Goal: Task Accomplishment & Management: Complete application form

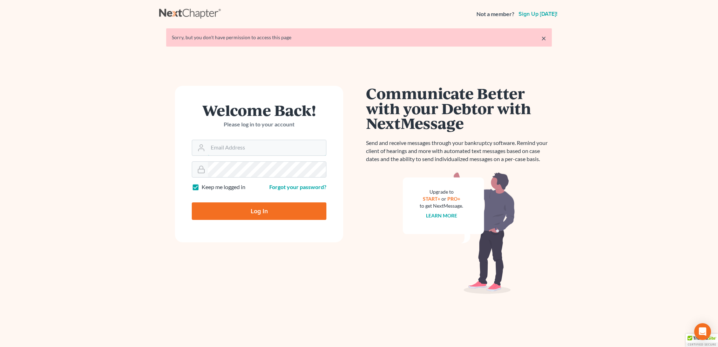
type input "bankruptcyquestions@gmail.com"
click at [251, 211] on input "Log In" at bounding box center [259, 212] width 135 height 18
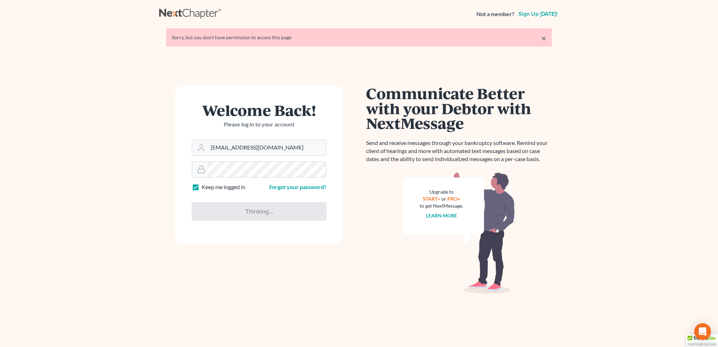
type input "Thinking..."
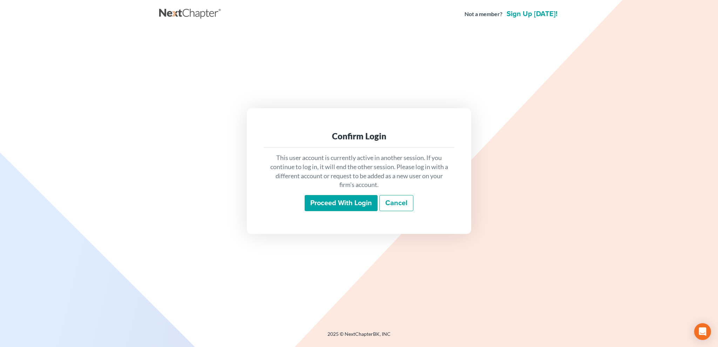
click at [324, 204] on input "Proceed with login" at bounding box center [341, 203] width 73 height 16
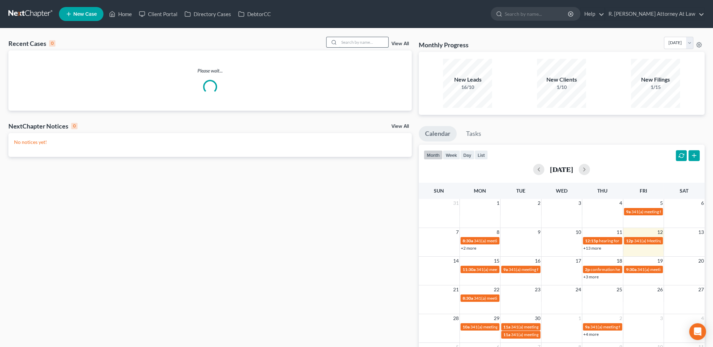
click at [364, 42] on input "search" at bounding box center [363, 42] width 49 height 10
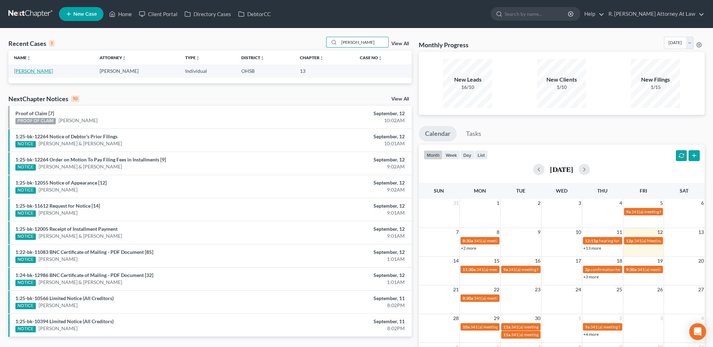
type input "fiorini"
click at [34, 70] on link "Fiorini, Matthew" at bounding box center [33, 71] width 39 height 6
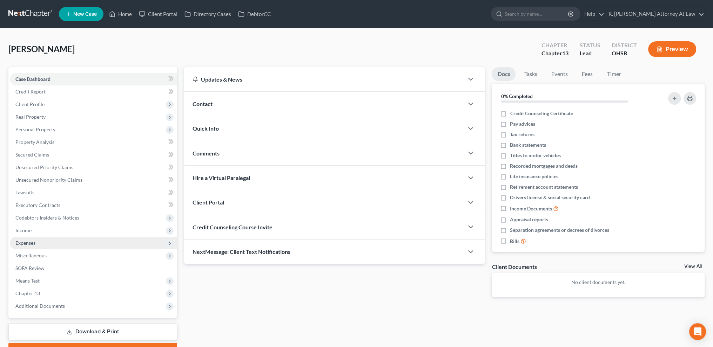
click at [33, 238] on span "Expenses" at bounding box center [93, 243] width 167 height 13
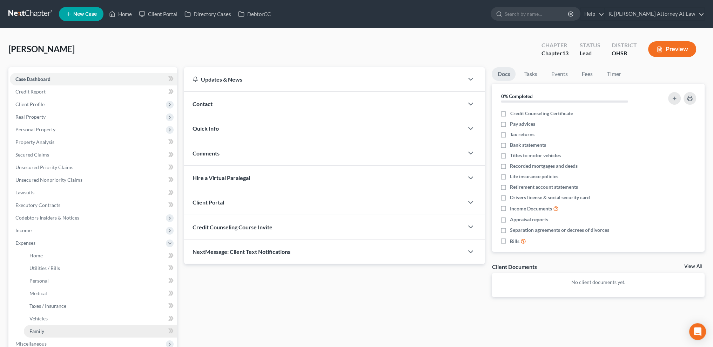
click at [39, 329] on link "Family" at bounding box center [100, 331] width 153 height 13
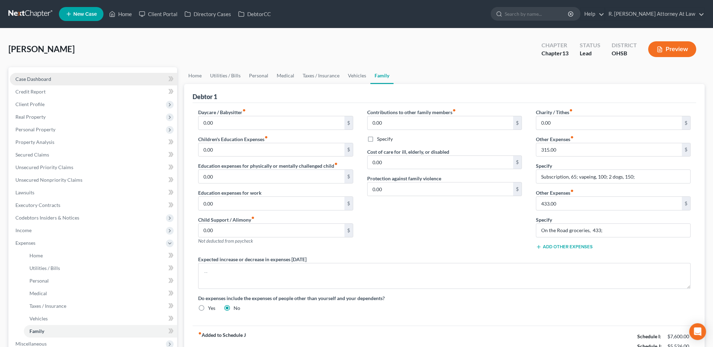
click at [23, 81] on span "Case Dashboard" at bounding box center [33, 79] width 36 height 6
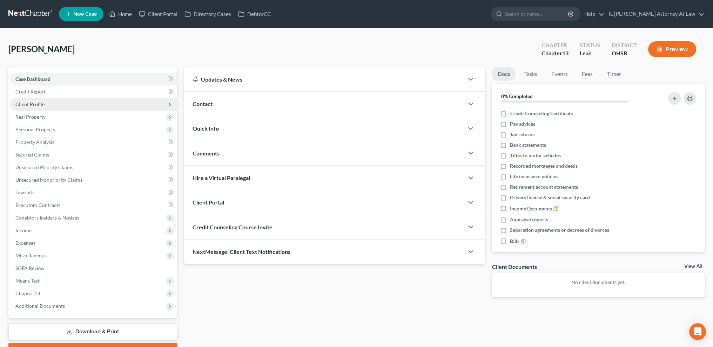
click at [36, 105] on span "Client Profile" at bounding box center [29, 104] width 29 height 6
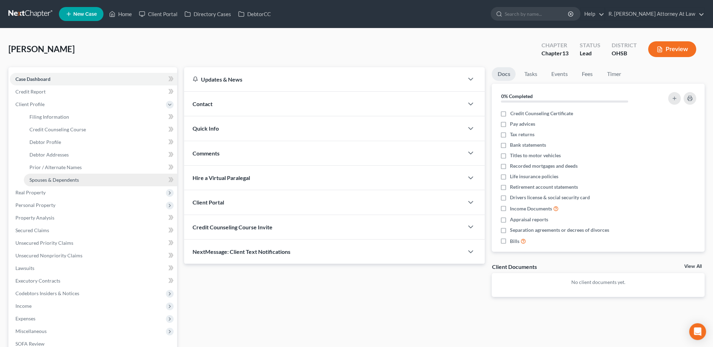
click at [41, 179] on span "Spouses & Dependents" at bounding box center [53, 180] width 49 height 6
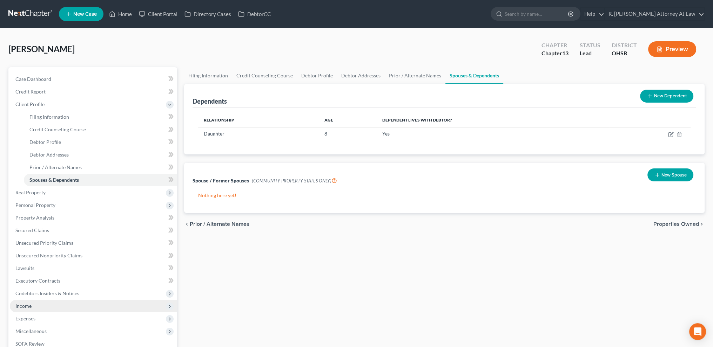
click at [41, 304] on span "Income" at bounding box center [93, 306] width 167 height 13
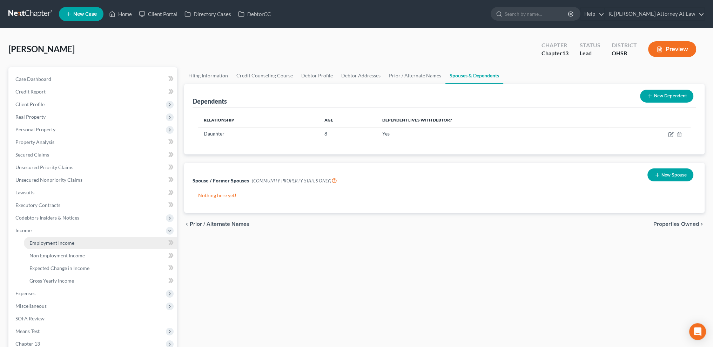
click at [37, 245] on span "Employment Income" at bounding box center [51, 243] width 45 height 6
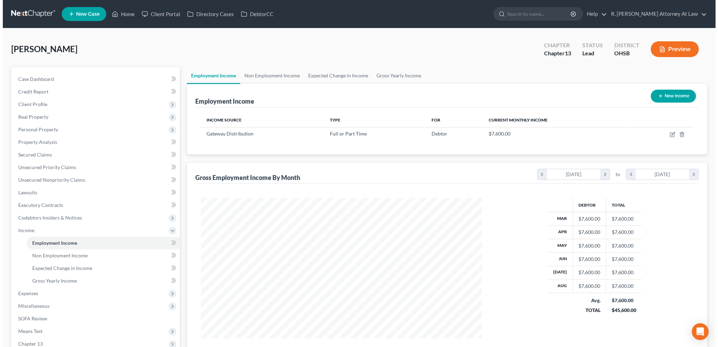
scroll to position [141, 295]
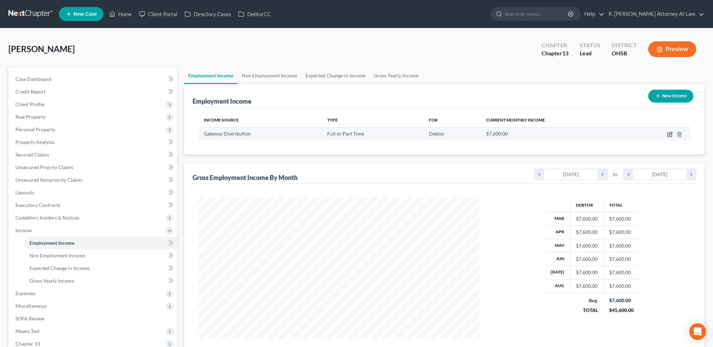
click at [670, 134] on icon "button" at bounding box center [670, 135] width 6 height 6
select select "0"
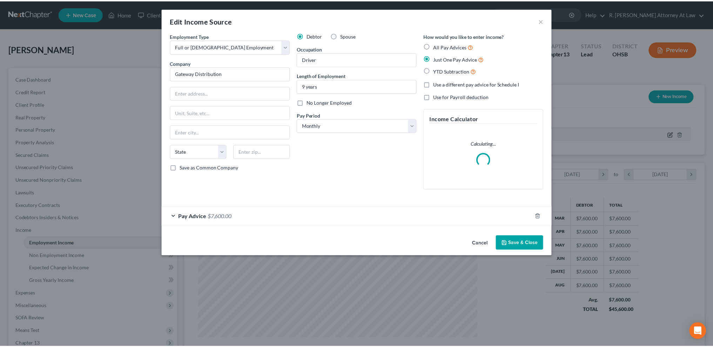
scroll to position [142, 297]
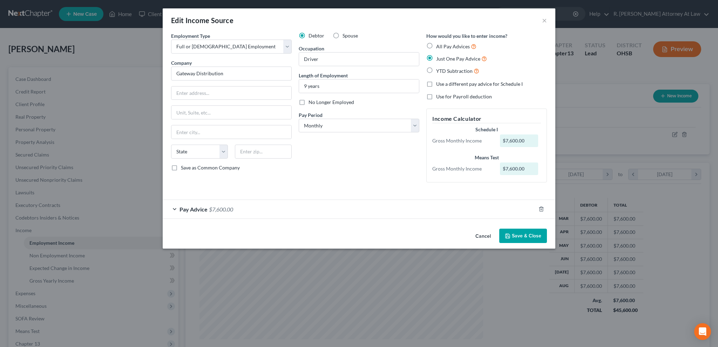
click at [25, 293] on div "Edit Income Source × Employment Type * Select Full or Part Time Employment Self…" at bounding box center [359, 173] width 718 height 347
click at [530, 231] on button "Save & Close" at bounding box center [523, 236] width 48 height 15
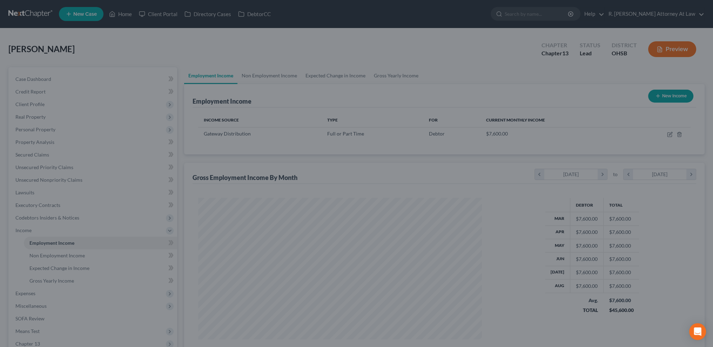
scroll to position [350507, 350352]
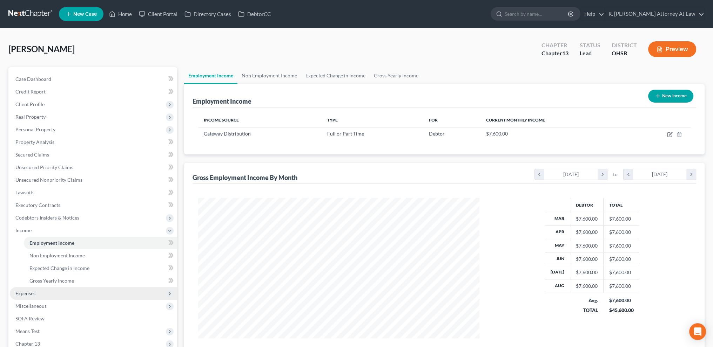
click at [38, 290] on span "Expenses" at bounding box center [93, 294] width 167 height 13
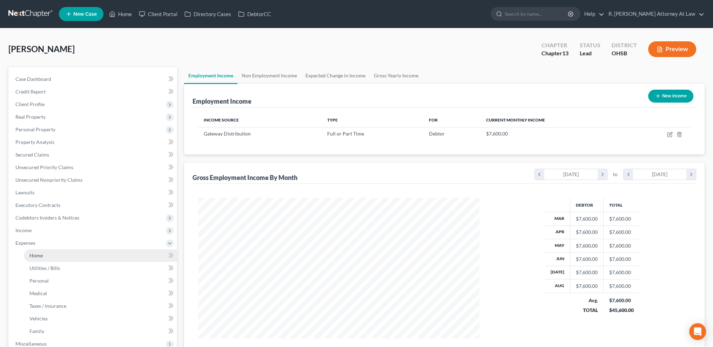
click at [33, 255] on span "Home" at bounding box center [35, 256] width 13 height 6
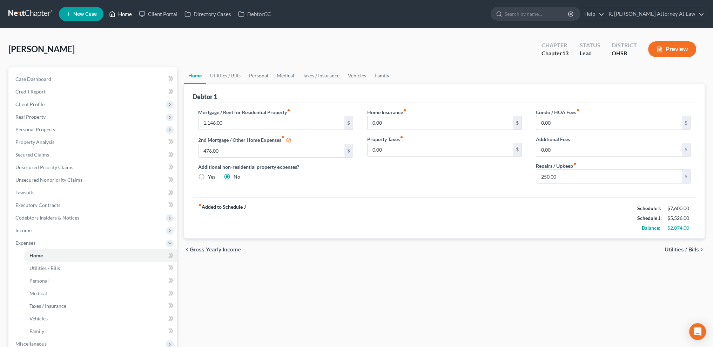
click at [119, 13] on link "Home" at bounding box center [121, 14] width 30 height 13
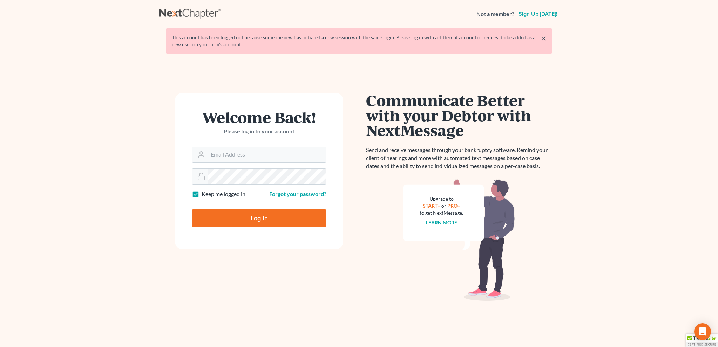
type input "[EMAIL_ADDRESS][DOMAIN_NAME]"
click at [268, 220] on input "Log In" at bounding box center [259, 219] width 135 height 18
type input "Thinking..."
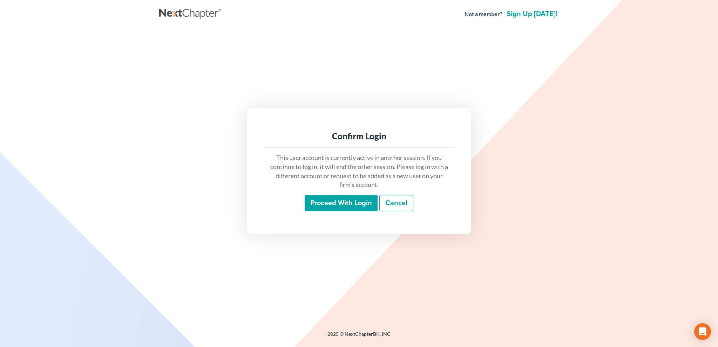
click at [324, 202] on input "Proceed with login" at bounding box center [341, 203] width 73 height 16
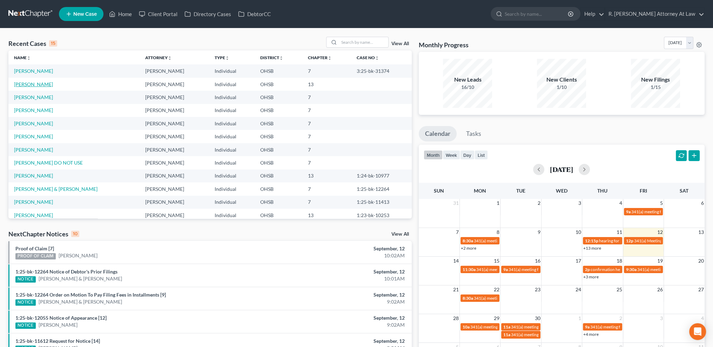
click at [28, 83] on link "[PERSON_NAME]" at bounding box center [33, 84] width 39 height 6
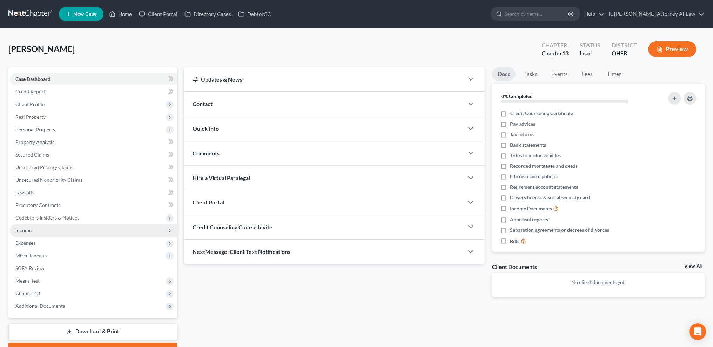
click at [20, 229] on span "Income" at bounding box center [23, 231] width 16 height 6
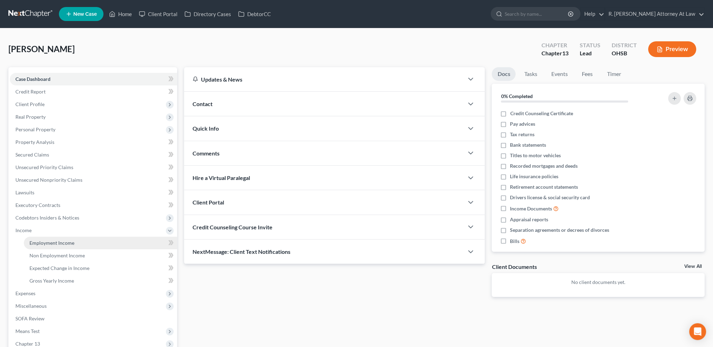
click at [55, 244] on span "Employment Income" at bounding box center [51, 243] width 45 height 6
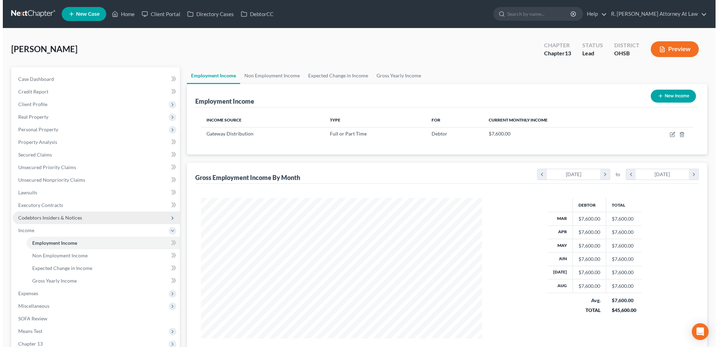
scroll to position [141, 295]
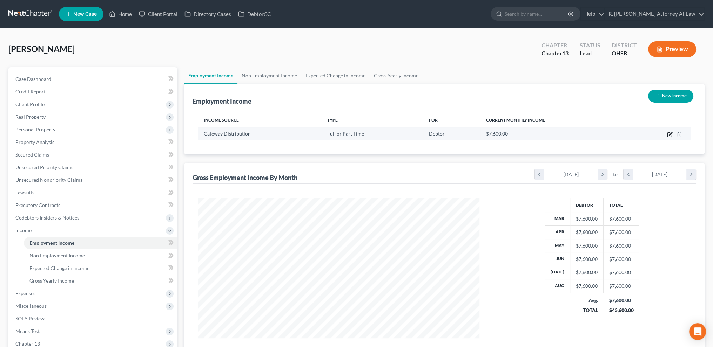
click at [670, 134] on icon "button" at bounding box center [670, 135] width 6 height 6
select select "0"
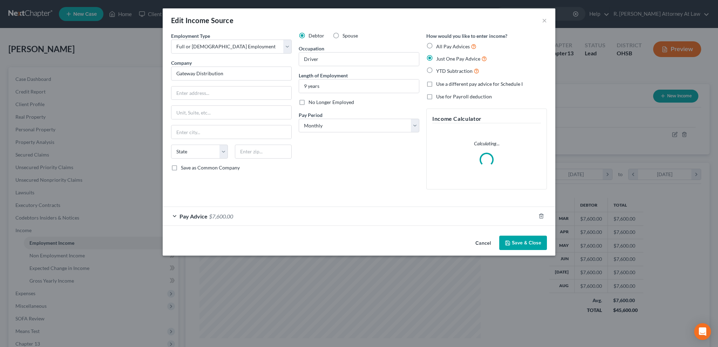
scroll to position [142, 297]
click at [226, 213] on span "$7,600.00" at bounding box center [221, 216] width 24 height 7
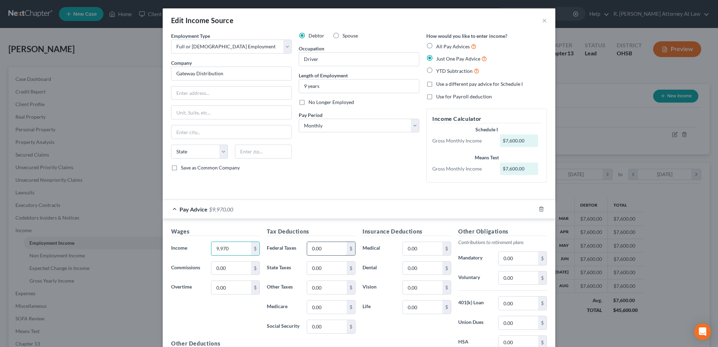
type input "9,970"
click at [321, 249] on input "0.00" at bounding box center [327, 248] width 40 height 13
type input "2,111.66"
drag, startPoint x: 425, startPoint y: 249, endPoint x: 415, endPoint y: 239, distance: 14.1
click at [425, 250] on input "0.00" at bounding box center [423, 248] width 40 height 13
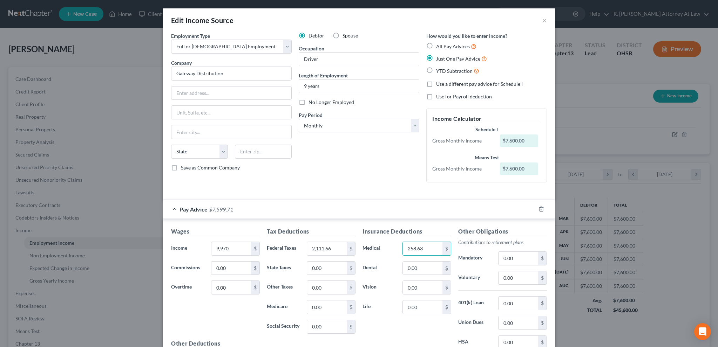
type input "258.63"
type input "403.15"
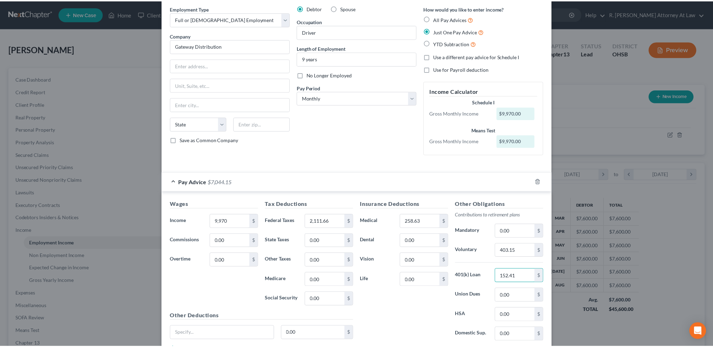
scroll to position [80, 0]
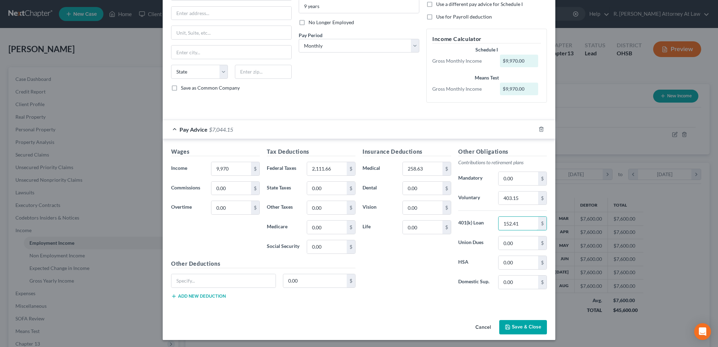
type input "152.41"
click at [502, 321] on button "Save & Close" at bounding box center [523, 327] width 48 height 15
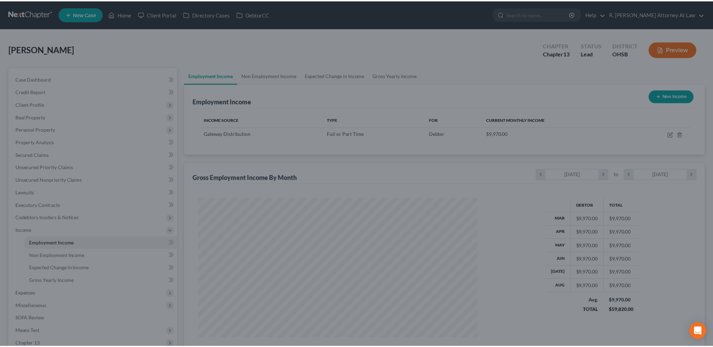
scroll to position [350507, 350352]
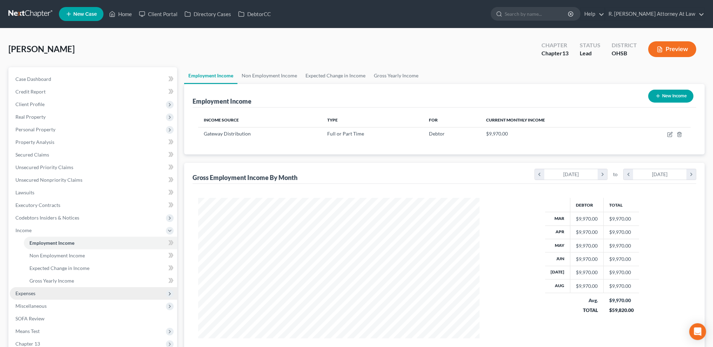
click at [32, 290] on span "Expenses" at bounding box center [93, 294] width 167 height 13
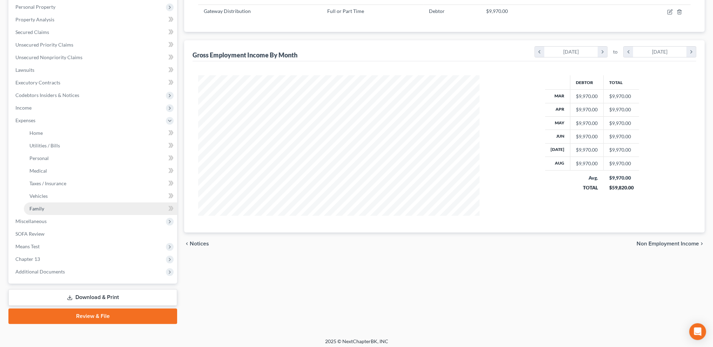
click at [35, 207] on span "Family" at bounding box center [36, 209] width 15 height 6
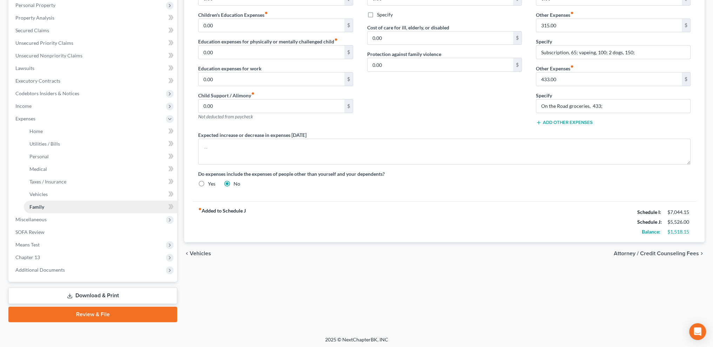
scroll to position [126, 0]
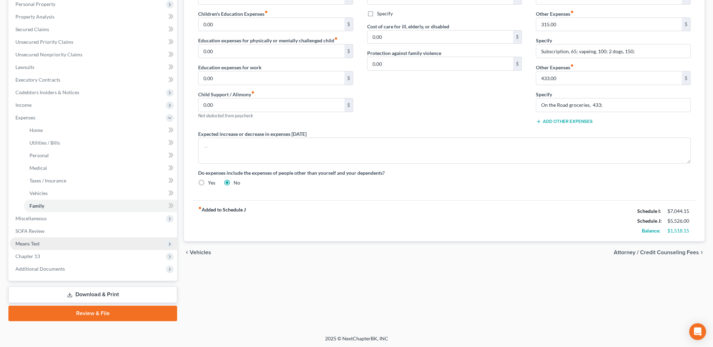
click at [33, 245] on span "Means Test" at bounding box center [27, 244] width 24 height 6
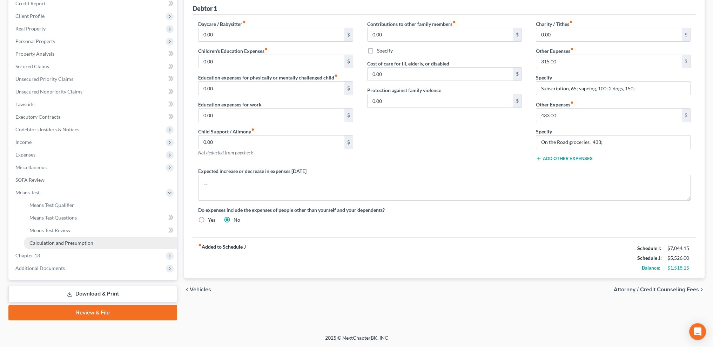
scroll to position [88, 0]
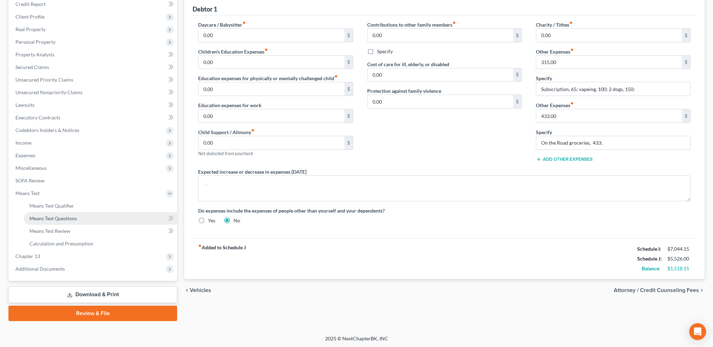
click at [48, 217] on span "Means Test Questions" at bounding box center [52, 219] width 47 height 6
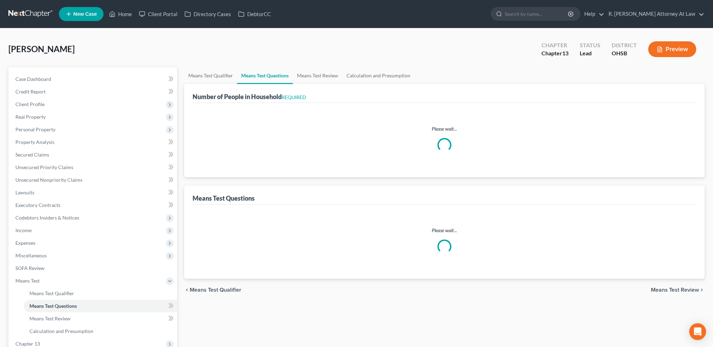
select select "0"
select select "60"
select select "0"
select select "60"
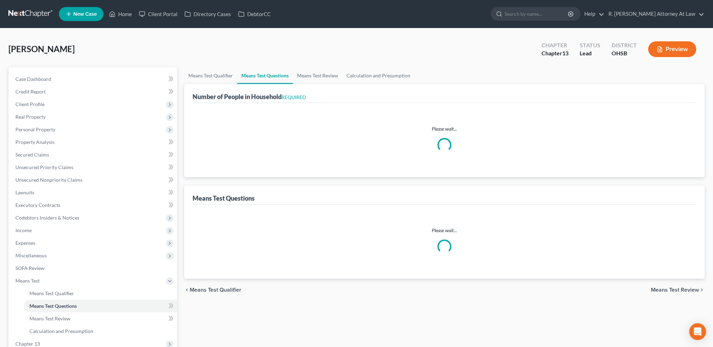
select select "1"
select select "60"
select select "1"
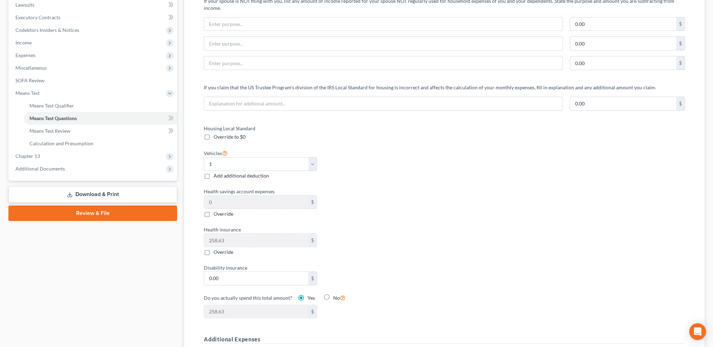
scroll to position [193, 0]
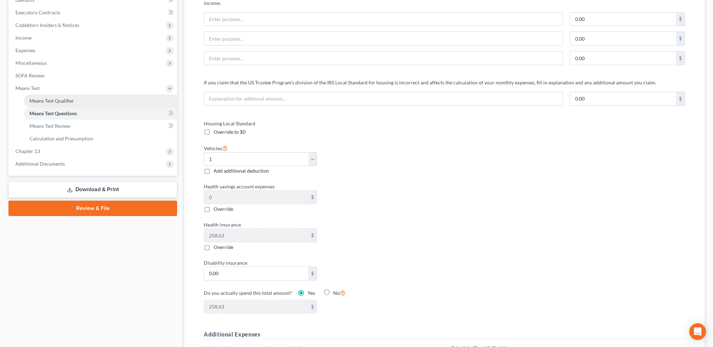
click at [58, 102] on span "Means Test Qualifier" at bounding box center [51, 101] width 45 height 6
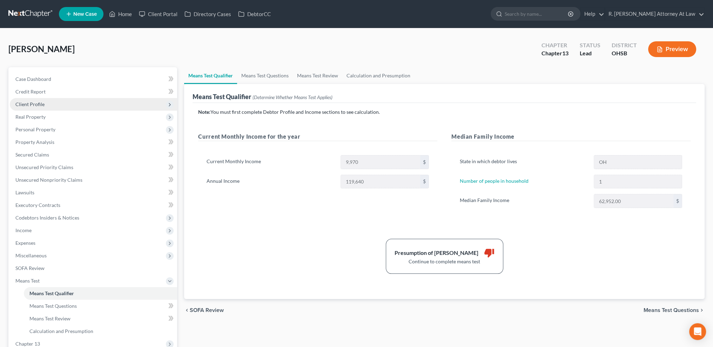
click at [36, 103] on span "Client Profile" at bounding box center [29, 104] width 29 height 6
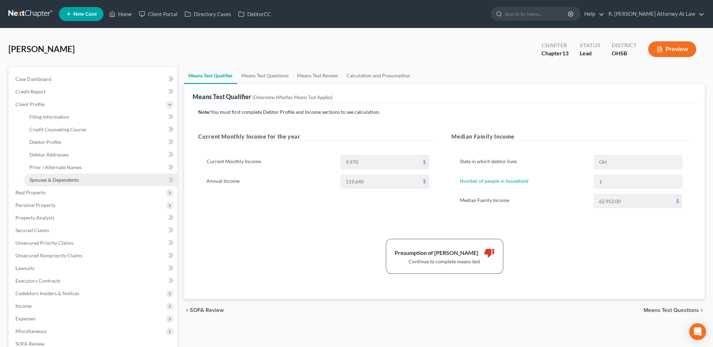
click at [53, 183] on link "Spouses & Dependents" at bounding box center [100, 180] width 153 height 13
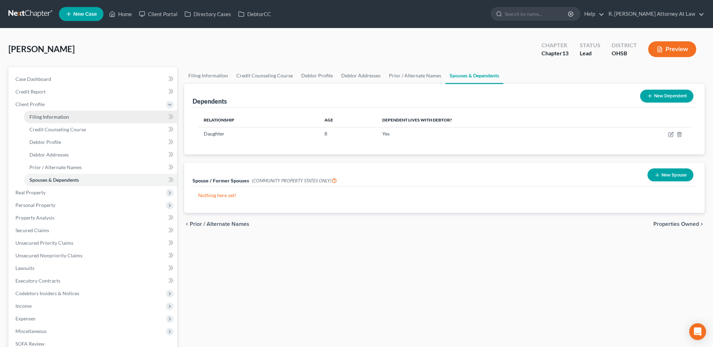
click at [40, 116] on span "Filing Information" at bounding box center [49, 117] width 40 height 6
select select "1"
select select "0"
select select "3"
select select "36"
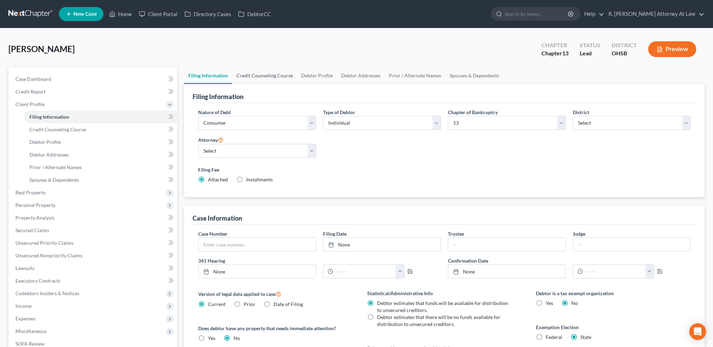
click at [262, 73] on link "Credit Counseling Course" at bounding box center [264, 75] width 65 height 17
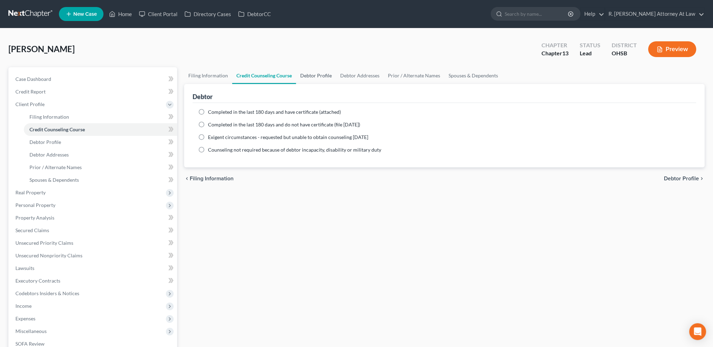
click at [318, 75] on link "Debtor Profile" at bounding box center [316, 75] width 40 height 17
select select "0"
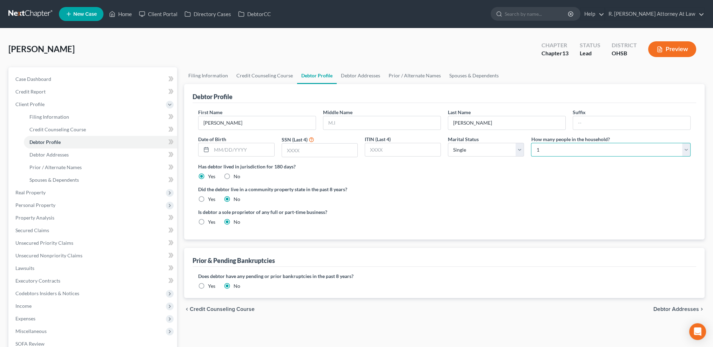
click at [544, 151] on select "Select 1 2 3 4 5 6 7 8 9 10 11 12 13 14 15 16 17 18 19 20" at bounding box center [611, 150] width 160 height 14
select select "1"
click at [531, 143] on select "Select 1 2 3 4 5 6 7 8 9 10 11 12 13 14 15 16 17 18 19 20" at bounding box center [611, 150] width 160 height 14
click at [473, 178] on div "Has debtor lived in jurisdiction for 180 days? Yes No Debtor must reside in jur…" at bounding box center [444, 171] width 492 height 17
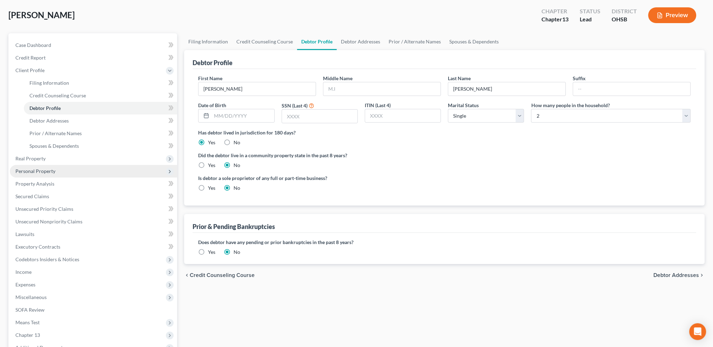
scroll to position [35, 0]
click at [36, 172] on span "Personal Property" at bounding box center [35, 170] width 40 height 6
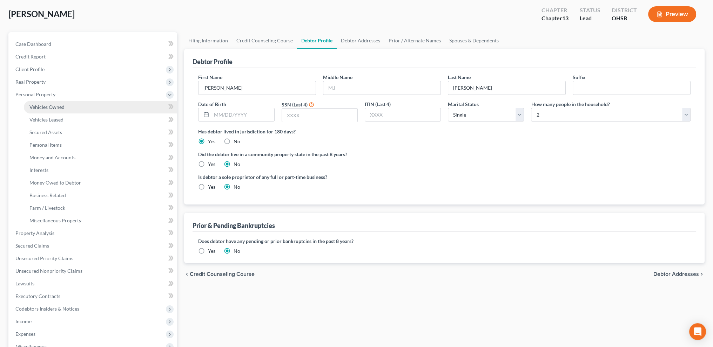
click at [45, 109] on span "Vehicles Owned" at bounding box center [46, 107] width 35 height 6
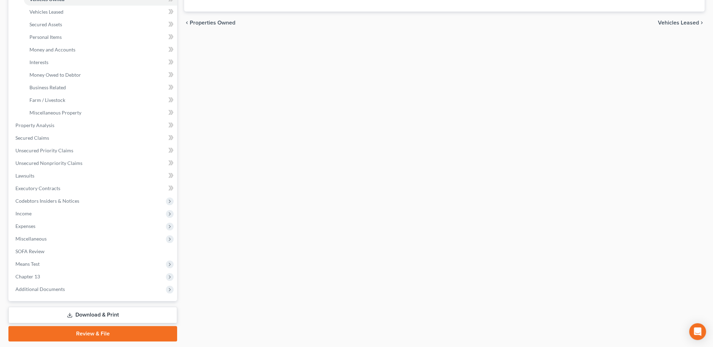
scroll to position [163, 0]
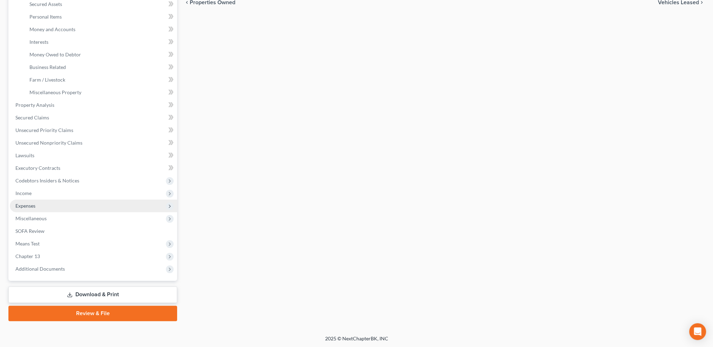
click at [22, 205] on span "Expenses" at bounding box center [25, 206] width 20 height 6
click at [23, 205] on span "Expenses" at bounding box center [25, 206] width 20 height 6
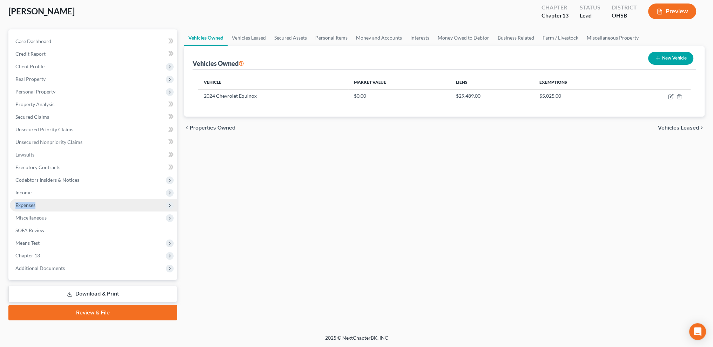
scroll to position [37, 0]
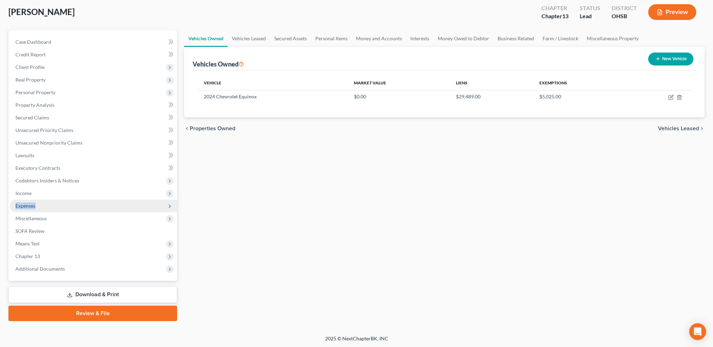
click at [20, 202] on span "Expenses" at bounding box center [93, 206] width 167 height 13
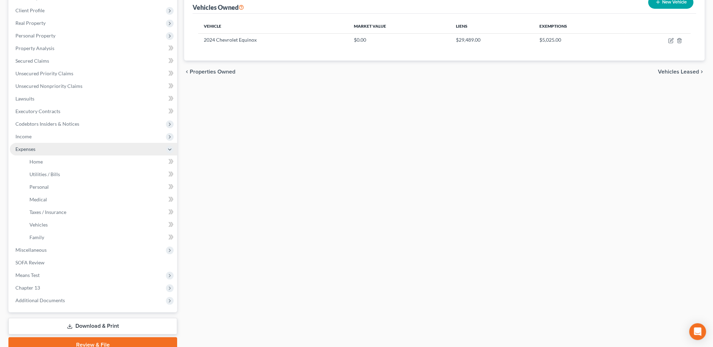
scroll to position [126, 0]
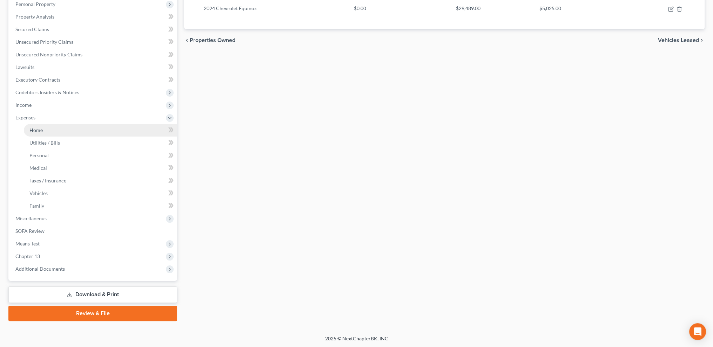
click at [34, 131] on span "Home" at bounding box center [35, 130] width 13 height 6
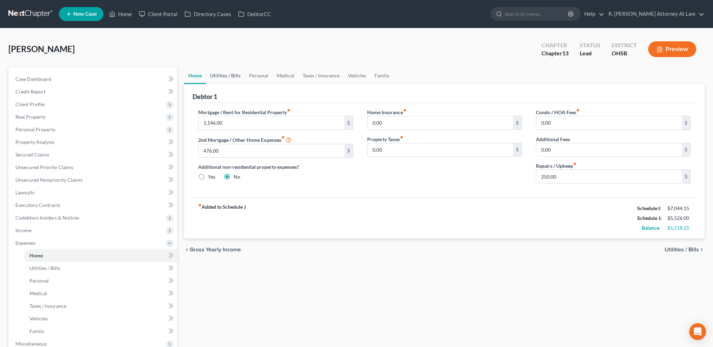
click at [230, 75] on link "Utilities / Bills" at bounding box center [225, 75] width 39 height 17
click at [229, 75] on link "Utilities / Bills" at bounding box center [225, 75] width 39 height 17
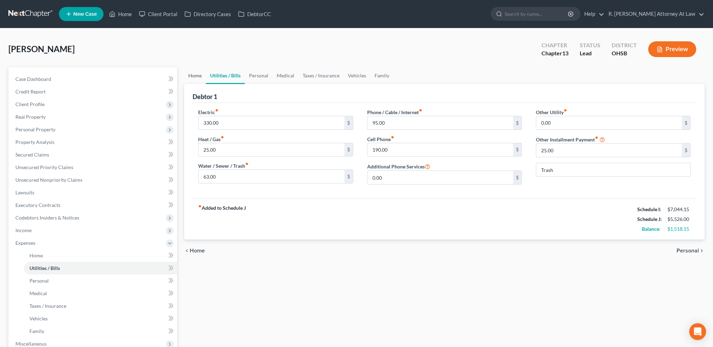
click at [194, 74] on link "Home" at bounding box center [195, 75] width 22 height 17
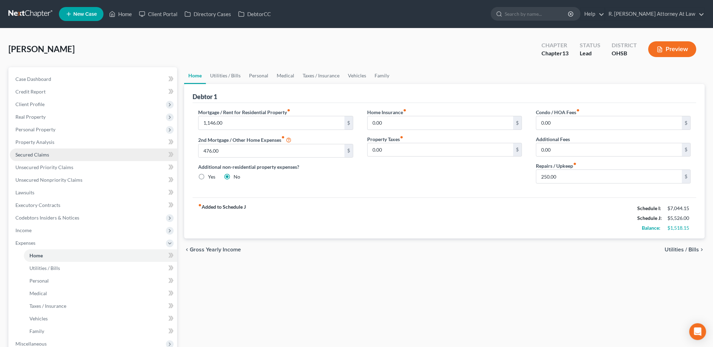
click at [30, 154] on span "Secured Claims" at bounding box center [32, 155] width 34 height 6
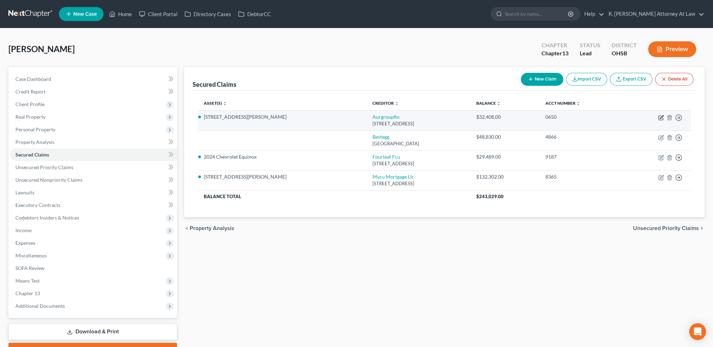
click at [659, 116] on icon "button" at bounding box center [661, 118] width 4 height 4
select select "36"
select select "0"
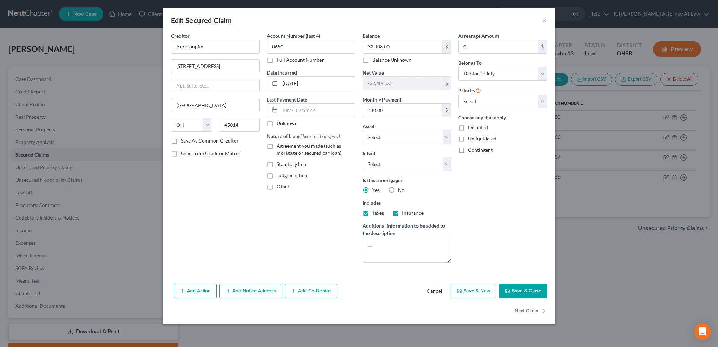
click at [277, 143] on label "Agreement you made (such as mortgage or secured car loan)" at bounding box center [316, 150] width 79 height 14
click at [279, 143] on input "Agreement you made (such as mortgage or secured car loan)" at bounding box center [281, 145] width 5 height 5
checkbox input "true"
click at [372, 212] on label "Taxes" at bounding box center [378, 213] width 12 height 7
click at [375, 212] on input "Taxes" at bounding box center [377, 212] width 5 height 5
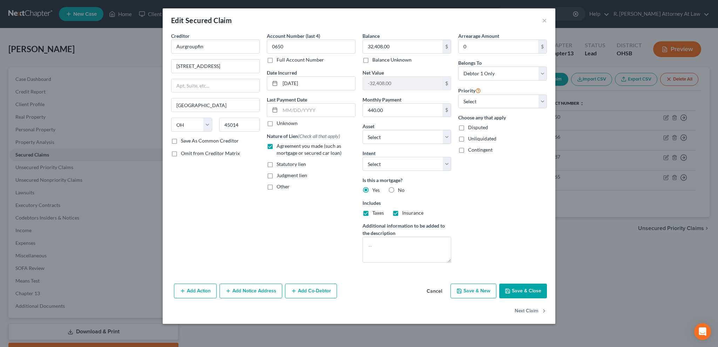
checkbox input "false"
click at [402, 211] on label "Insurance" at bounding box center [412, 213] width 21 height 7
click at [405, 211] on input "Insurance" at bounding box center [407, 212] width 5 height 5
checkbox input "false"
click at [332, 218] on div "Account Number (last 4) 0650 Full Account Number Date Incurred [DATE] Last Paym…" at bounding box center [311, 150] width 96 height 236
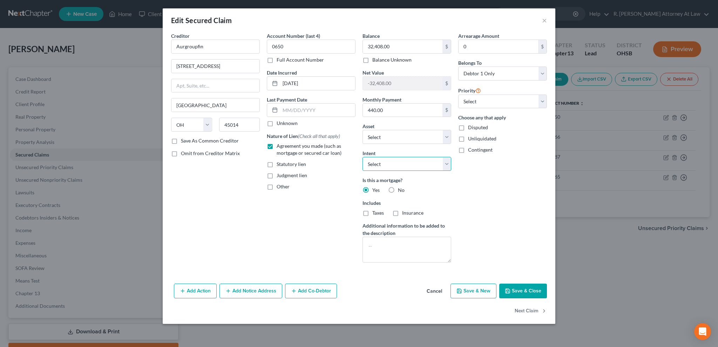
click at [384, 166] on select "Select Surrender Redeem Reaffirm Avoid Other" at bounding box center [407, 164] width 89 height 14
select select "2"
click at [363, 157] on select "Select Surrender Redeem Reaffirm Avoid Other" at bounding box center [407, 164] width 89 height 14
click at [319, 224] on div "Account Number (last 4) 0650 Full Account Number Date Incurred [DATE] Last Paym…" at bounding box center [311, 150] width 96 height 236
click at [522, 282] on div "Add Action Add Notice Address Add Co-Debtor Cancel Save & New Save & Close" at bounding box center [359, 292] width 393 height 23
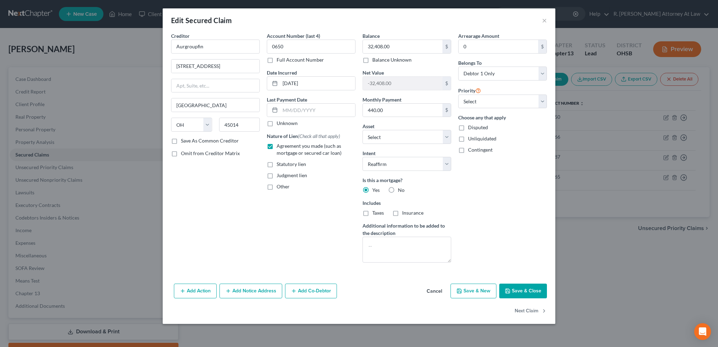
click at [518, 290] on button "Save & Close" at bounding box center [523, 291] width 48 height 15
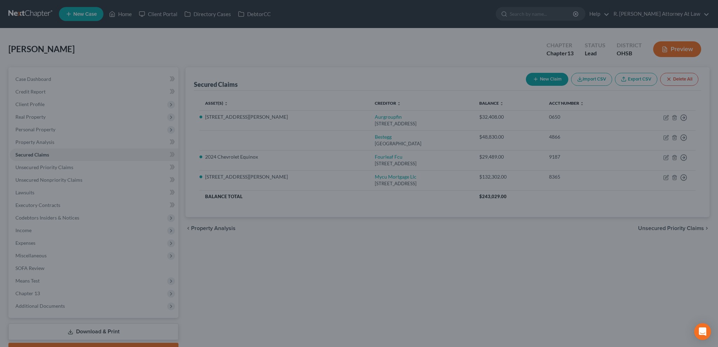
select select "2"
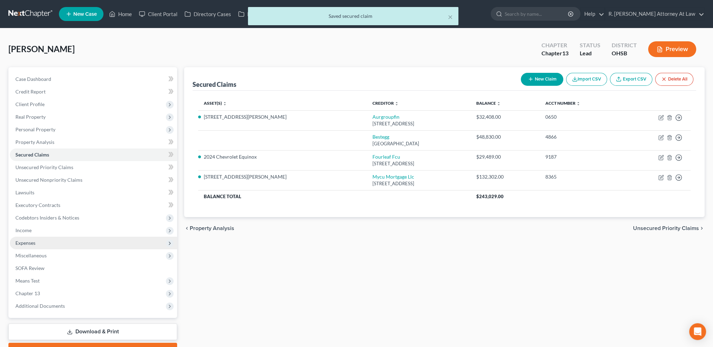
click at [25, 243] on span "Expenses" at bounding box center [25, 243] width 20 height 6
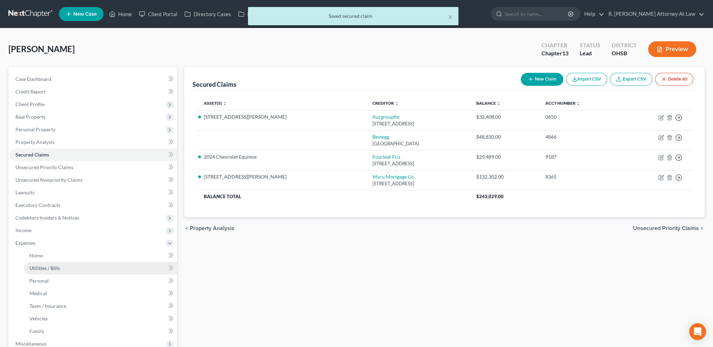
click at [34, 265] on span "Utilities / Bills" at bounding box center [44, 268] width 31 height 6
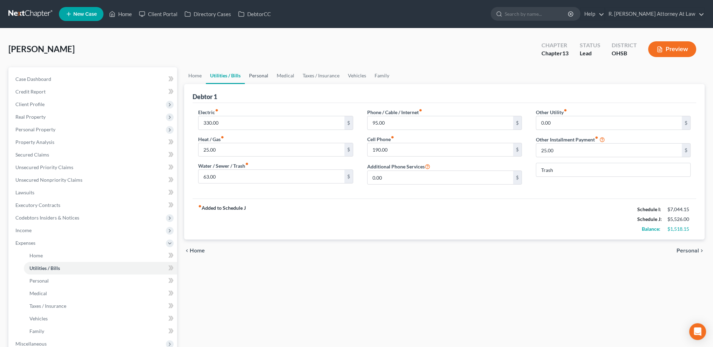
click at [261, 73] on link "Personal" at bounding box center [259, 75] width 28 height 17
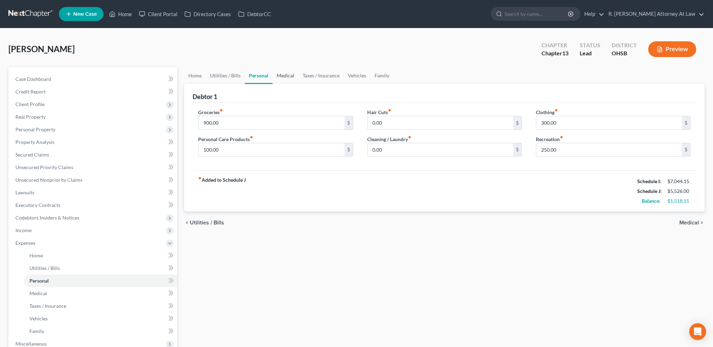
click at [281, 75] on link "Medical" at bounding box center [285, 75] width 26 height 17
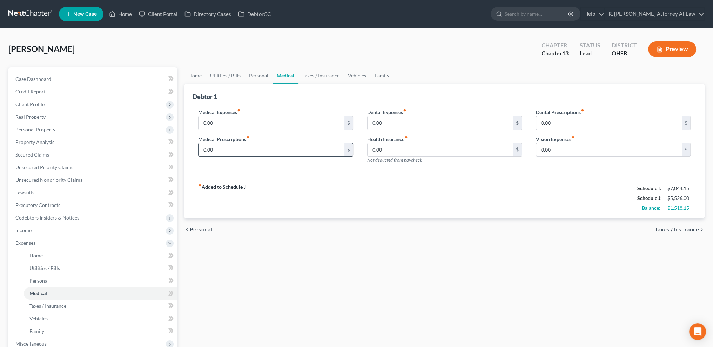
click at [223, 151] on input "0.00" at bounding box center [271, 149] width 146 height 13
type input "20"
click at [217, 119] on input "0.00" at bounding box center [271, 122] width 146 height 13
type input "20"
click at [308, 75] on link "Taxes / Insurance" at bounding box center [320, 75] width 45 height 17
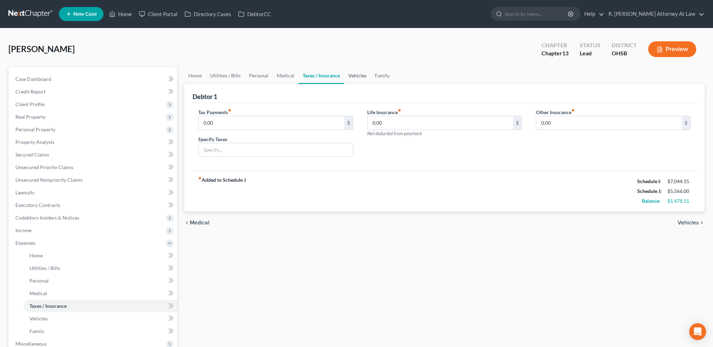
click at [349, 78] on link "Vehicles" at bounding box center [357, 75] width 27 height 17
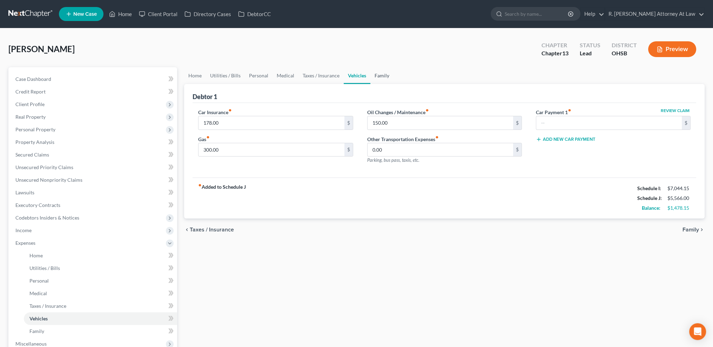
click at [377, 74] on link "Family" at bounding box center [381, 75] width 23 height 17
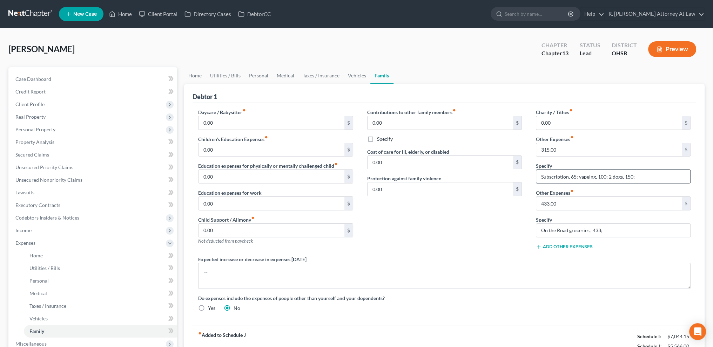
click at [588, 176] on input "Subscription, 65; vapeing, 100; 2 dogs, 150;" at bounding box center [613, 176] width 154 height 13
type input "Subscription, 65; vaping, 100; 2 dogs, 150;"
click at [356, 74] on link "Vehicles" at bounding box center [357, 75] width 27 height 17
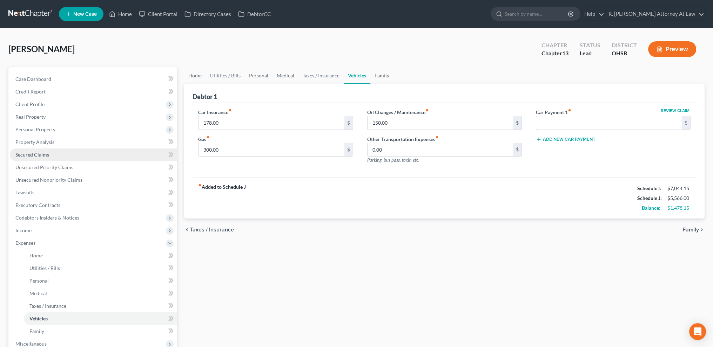
click at [24, 153] on span "Secured Claims" at bounding box center [32, 155] width 34 height 6
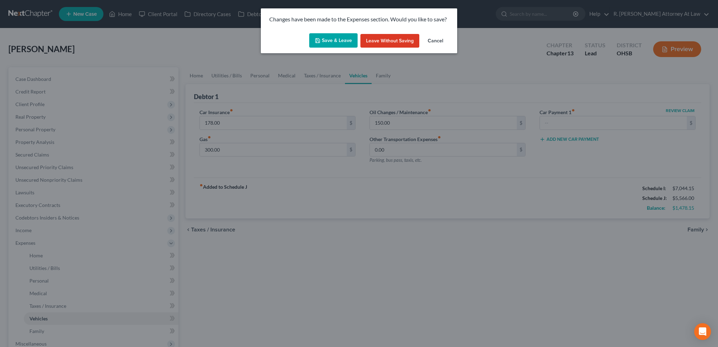
click at [338, 40] on button "Save & Leave" at bounding box center [333, 40] width 48 height 15
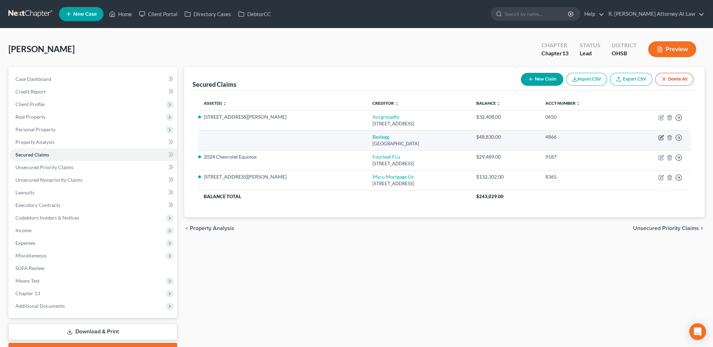
click at [662, 136] on icon "button" at bounding box center [661, 136] width 3 height 3
select select "39"
select select "0"
select select "2"
select select "0"
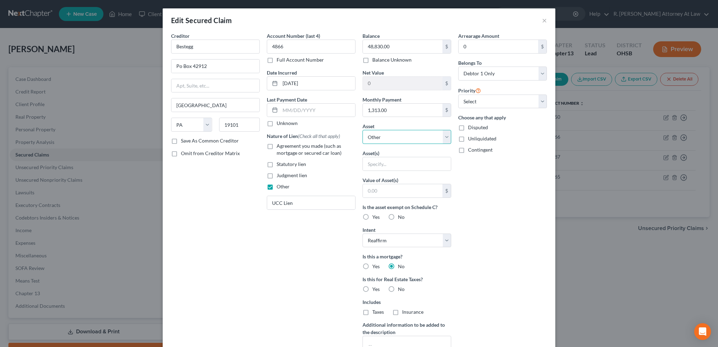
click at [379, 143] on select "Select Other Multiple Assets 500 [PERSON_NAME] Ave - $0.0 2024 Chevrolet Equino…" at bounding box center [407, 137] width 89 height 14
click at [363, 130] on select "Select Other Multiple Assets 500 [PERSON_NAME] Ave - $0.0 2024 Chevrolet Equino…" at bounding box center [407, 137] width 89 height 14
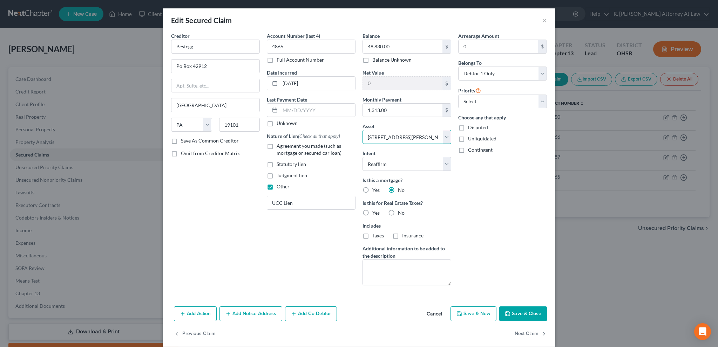
click at [372, 137] on select "Select Other Multiple Assets 500 [PERSON_NAME] Ave - $0.0 2024 Chevrolet Equino…" at bounding box center [407, 137] width 89 height 14
select select "0"
click at [363, 130] on select "Select Other Multiple Assets 500 [PERSON_NAME] Ave - $0.0 2024 Chevrolet Equino…" at bounding box center [407, 137] width 89 height 14
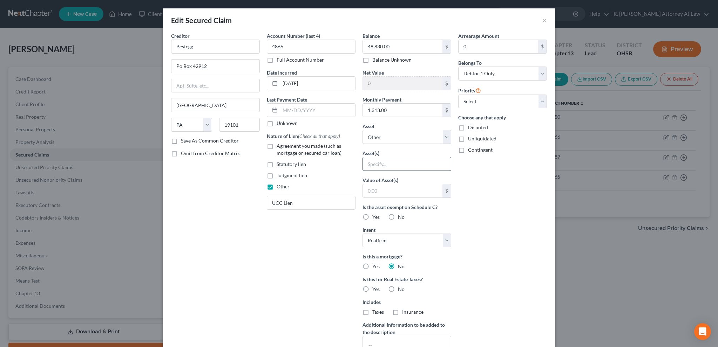
click at [369, 163] on input "text" at bounding box center [407, 163] width 88 height 13
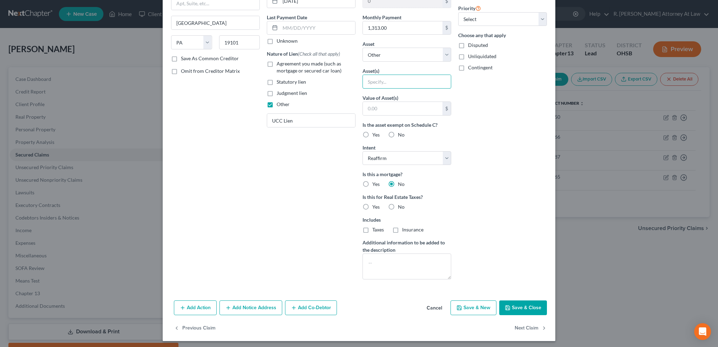
scroll to position [83, 0]
click at [511, 305] on button "Save & Close" at bounding box center [523, 307] width 48 height 15
select select
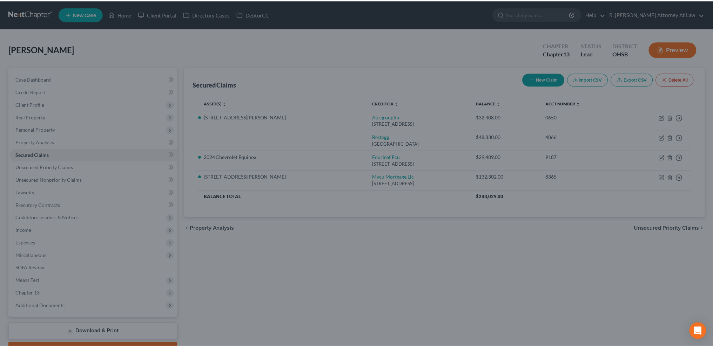
scroll to position [7, 0]
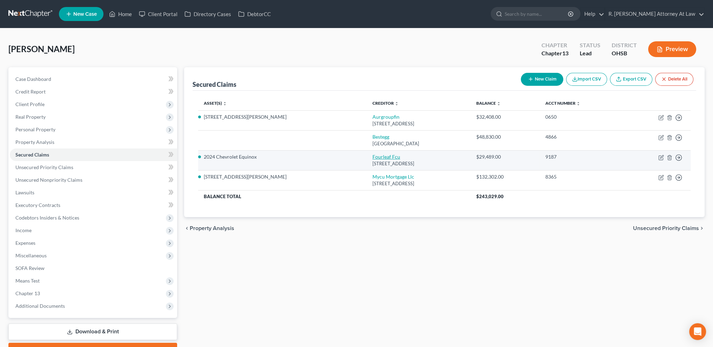
click at [372, 157] on link "Fourleaf Fcu" at bounding box center [386, 157] width 28 height 6
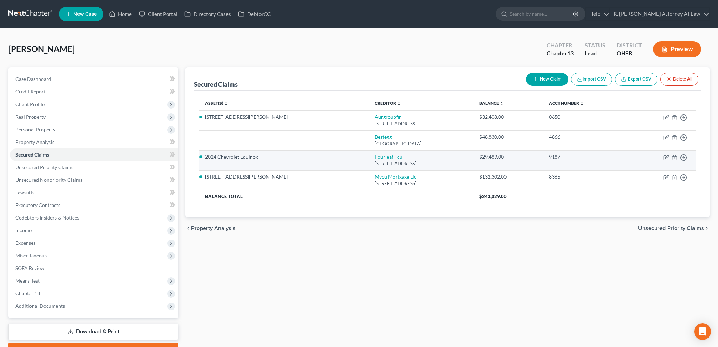
select select "35"
select select "3"
select select "2"
select select "0"
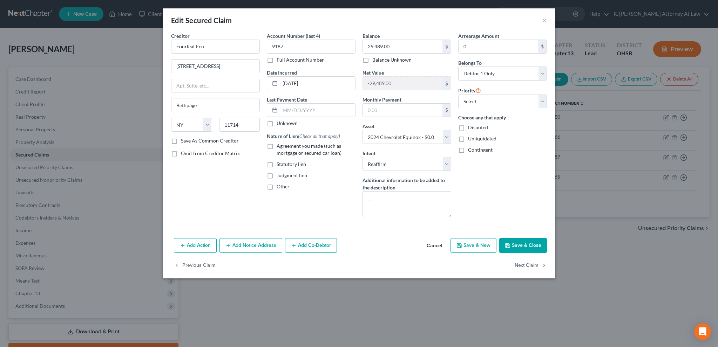
click at [277, 146] on label "Agreement you made (such as mortgage or secured car loan)" at bounding box center [316, 150] width 79 height 14
click at [279, 146] on input "Agreement you made (such as mortgage or secured car loan)" at bounding box center [281, 145] width 5 height 5
checkbox input "true"
click at [517, 244] on button "Save & Close" at bounding box center [523, 245] width 48 height 15
select select
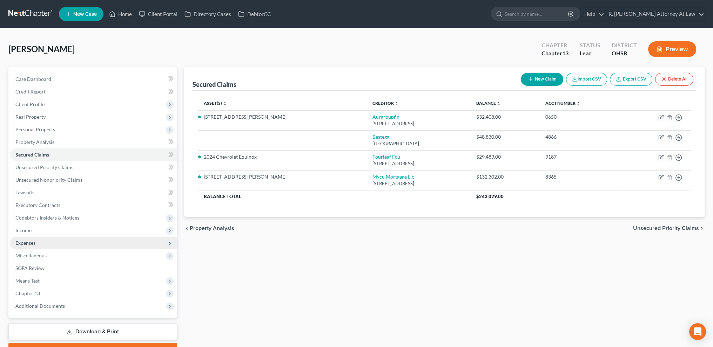
click at [14, 241] on span "Expenses" at bounding box center [93, 243] width 167 height 13
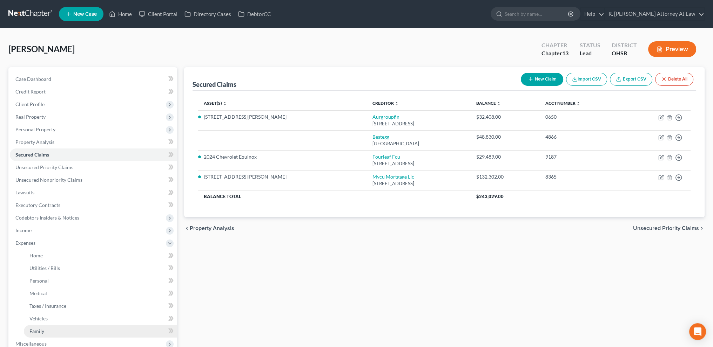
click at [40, 329] on span "Family" at bounding box center [36, 332] width 15 height 6
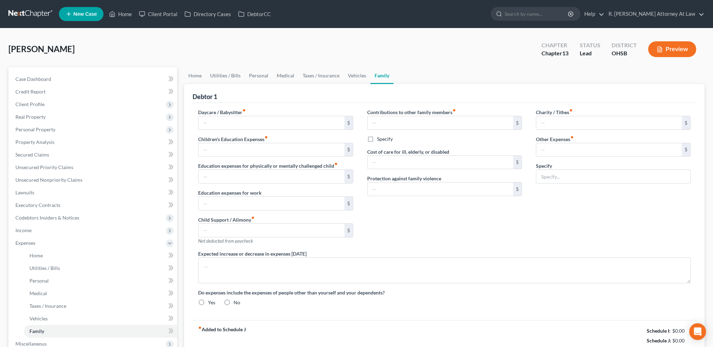
type input "0.00"
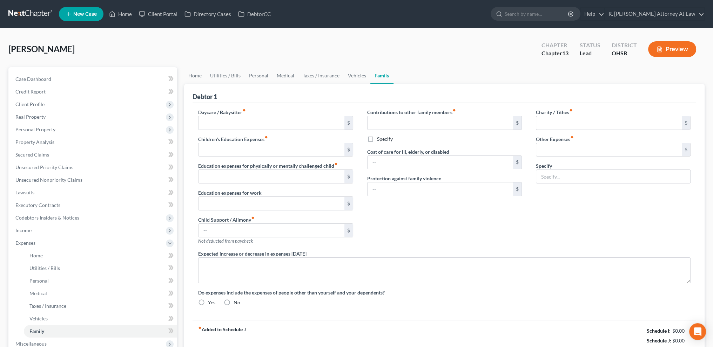
type input "0.00"
type input "315.00"
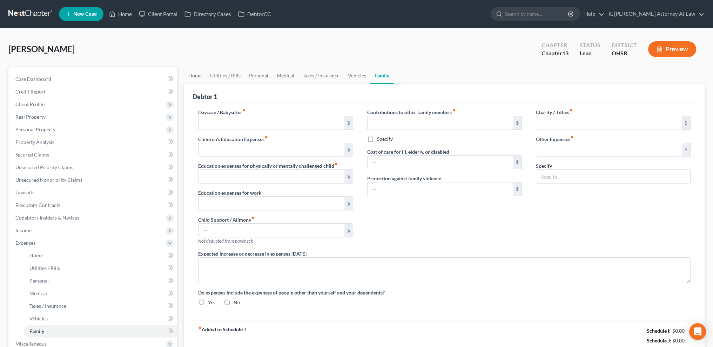
type input "Subscription, 65; vaping, 100; 2 dogs, 150;"
radio input "true"
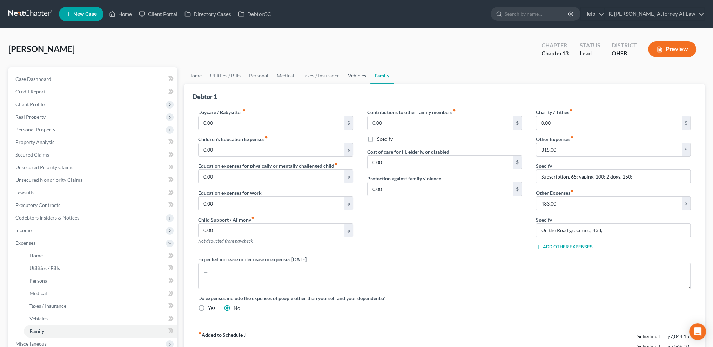
click at [352, 75] on link "Vehicles" at bounding box center [357, 75] width 27 height 17
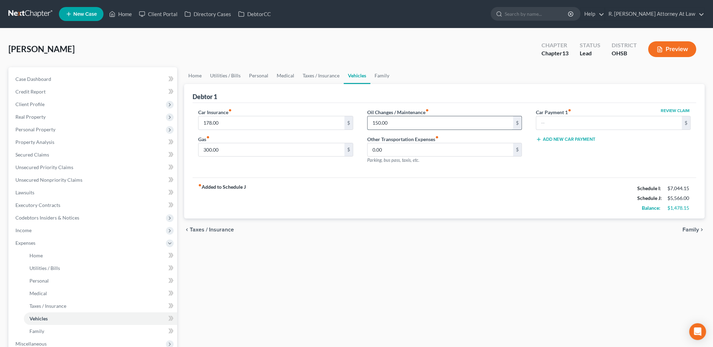
click at [391, 124] on input "150.00" at bounding box center [440, 122] width 146 height 13
type input "100"
click at [315, 74] on link "Taxes / Insurance" at bounding box center [320, 75] width 45 height 17
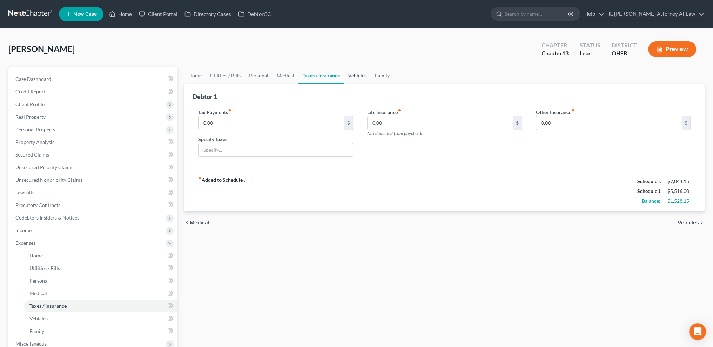
click at [355, 77] on link "Vehicles" at bounding box center [357, 75] width 27 height 17
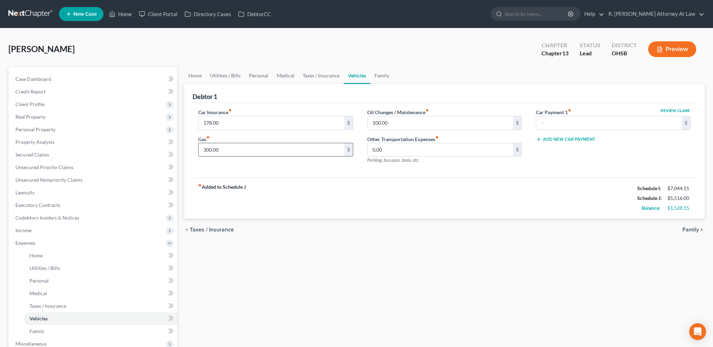
click at [230, 150] on input "300.00" at bounding box center [271, 149] width 146 height 13
type input "200"
click at [285, 75] on link "Medical" at bounding box center [285, 75] width 26 height 17
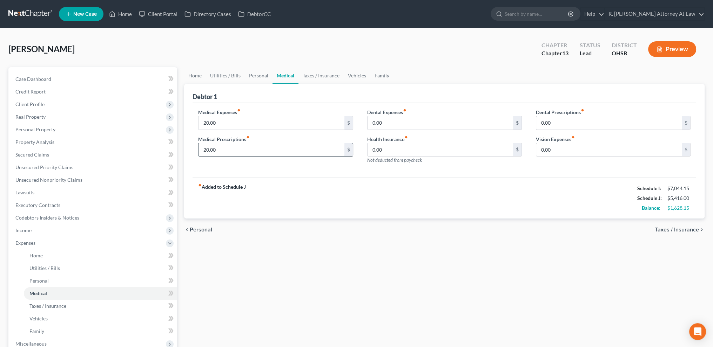
drag, startPoint x: 228, startPoint y: 147, endPoint x: 226, endPoint y: 143, distance: 4.7
click at [229, 148] on input "20.00" at bounding box center [271, 149] width 146 height 13
click at [222, 123] on input "text" at bounding box center [271, 122] width 146 height 13
click at [379, 76] on link "Family" at bounding box center [381, 75] width 23 height 17
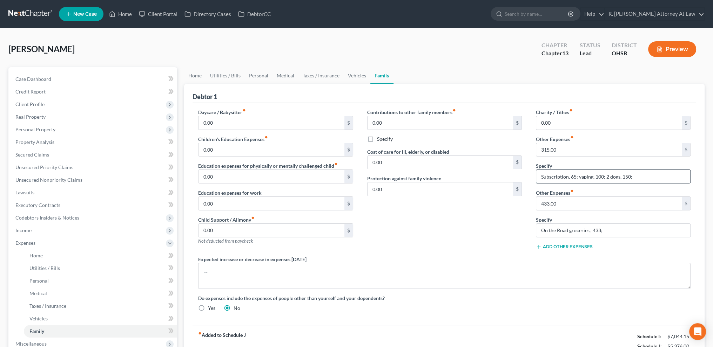
click at [629, 176] on input "Subscription, 65; vaping, 100; 2 dogs, 150;" at bounding box center [613, 176] width 154 height 13
click at [602, 176] on input "Subscription, 65; vaping, 100; 2 dogs, 100;" at bounding box center [613, 176] width 154 height 13
type input "Subscription, 65; vaping, 86; 2 dogs, 100;"
click at [557, 148] on input "315.00" at bounding box center [609, 149] width 146 height 13
type input "251"
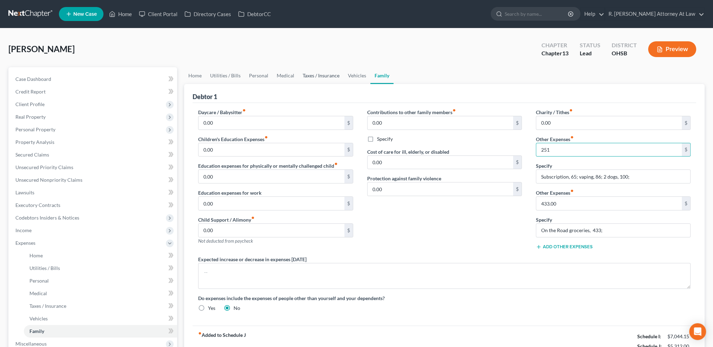
drag, startPoint x: 318, startPoint y: 73, endPoint x: 310, endPoint y: 73, distance: 8.8
click at [319, 73] on link "Taxes / Insurance" at bounding box center [320, 75] width 45 height 17
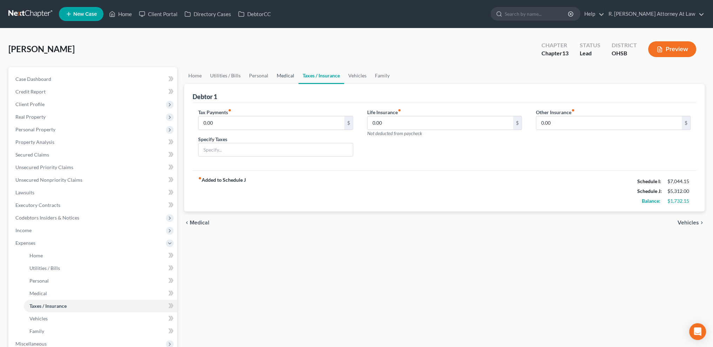
click at [276, 75] on link "Medical" at bounding box center [285, 75] width 26 height 17
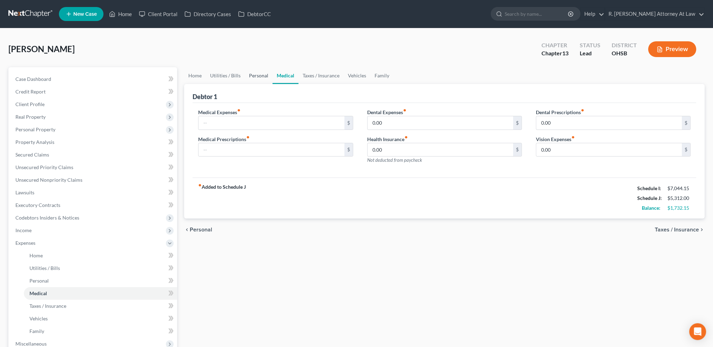
click at [253, 75] on link "Personal" at bounding box center [259, 75] width 28 height 17
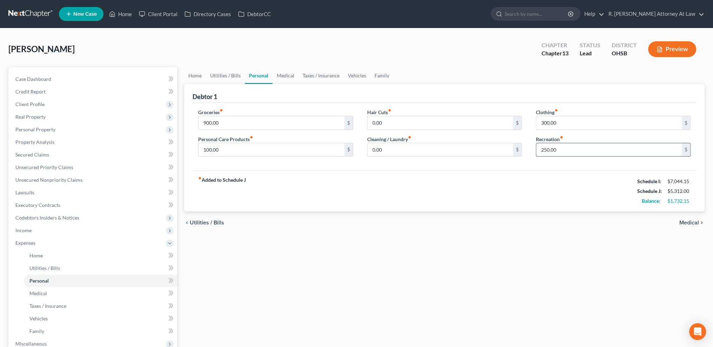
click at [561, 148] on input "250.00" at bounding box center [609, 149] width 146 height 13
type input "100"
click at [561, 125] on input "300.00" at bounding box center [609, 122] width 146 height 13
type input "250"
click at [220, 75] on link "Utilities / Bills" at bounding box center [225, 75] width 39 height 17
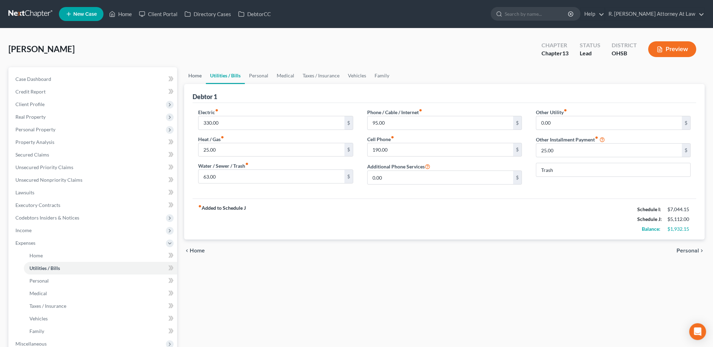
click at [197, 76] on link "Home" at bounding box center [195, 75] width 22 height 17
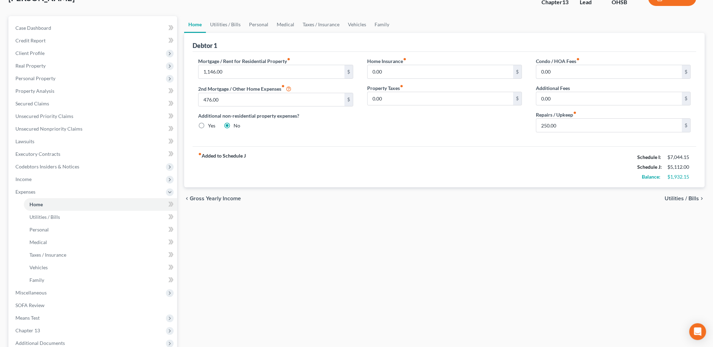
scroll to position [47, 0]
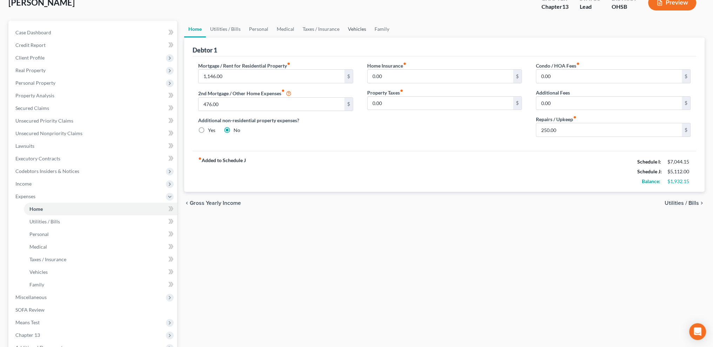
click at [354, 29] on link "Vehicles" at bounding box center [357, 29] width 27 height 17
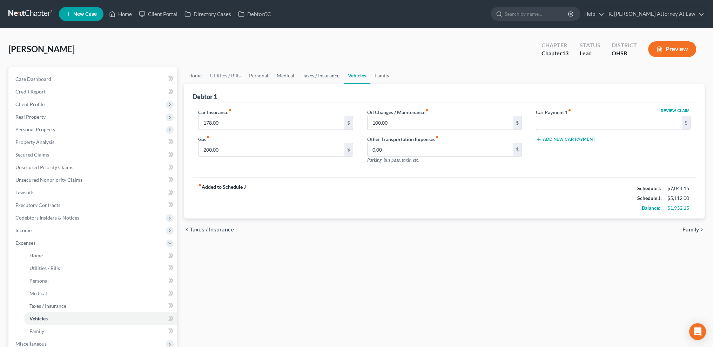
click at [313, 77] on link "Taxes / Insurance" at bounding box center [320, 75] width 45 height 17
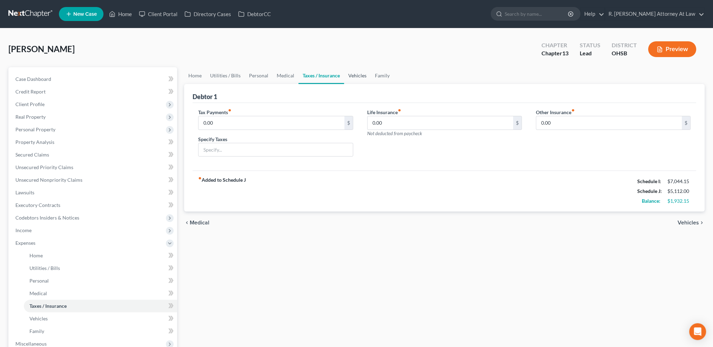
click at [354, 75] on link "Vehicles" at bounding box center [357, 75] width 27 height 17
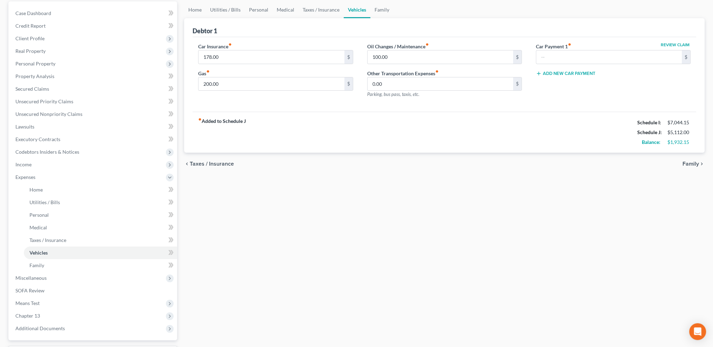
scroll to position [29, 0]
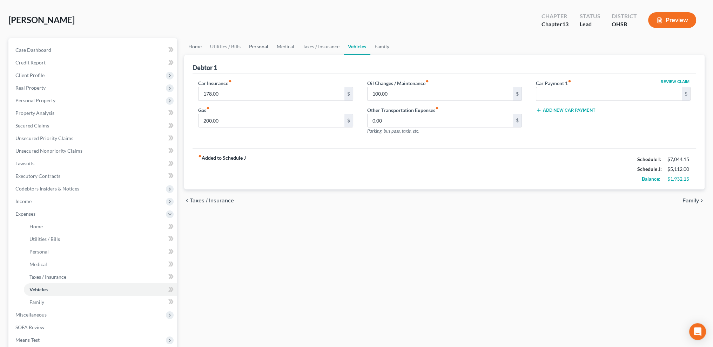
click at [253, 45] on link "Personal" at bounding box center [259, 46] width 28 height 17
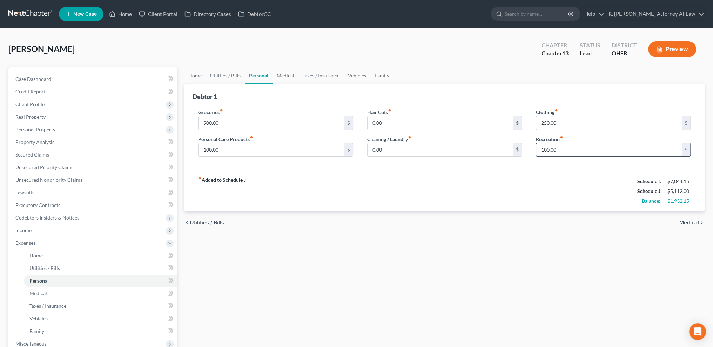
click at [557, 150] on input "100.00" at bounding box center [609, 149] width 146 height 13
type input "102"
click at [421, 194] on div "fiber_manual_record Added to Schedule J Schedule I: $7,044.15 Schedule J: $5,11…" at bounding box center [445, 191] width 504 height 41
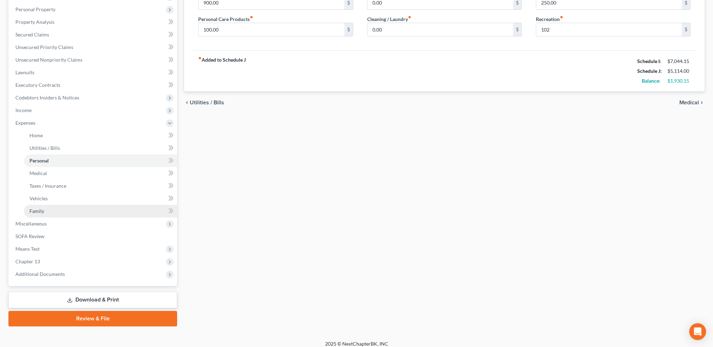
scroll to position [126, 0]
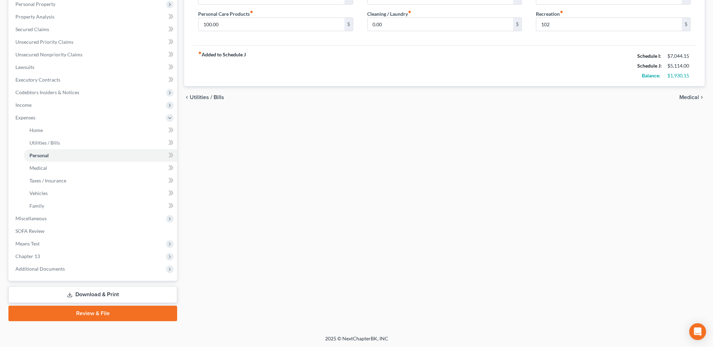
click at [74, 293] on link "Download & Print" at bounding box center [92, 295] width 169 height 16
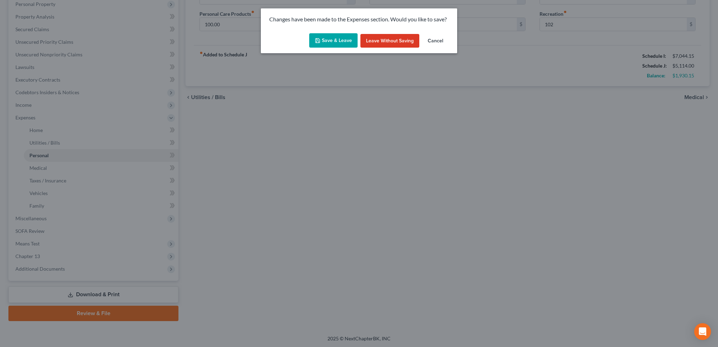
click at [324, 44] on button "Save & Leave" at bounding box center [333, 40] width 48 height 15
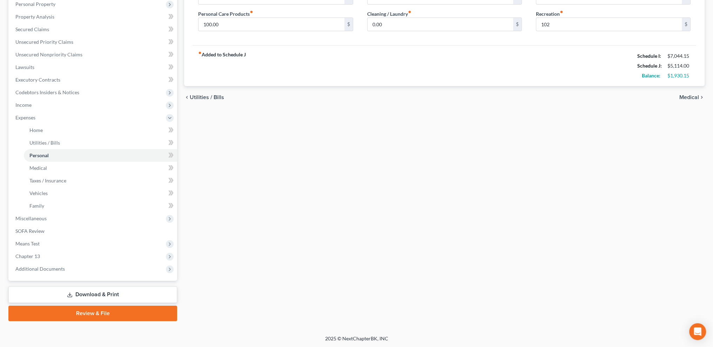
click at [103, 291] on link "Download & Print" at bounding box center [92, 295] width 169 height 16
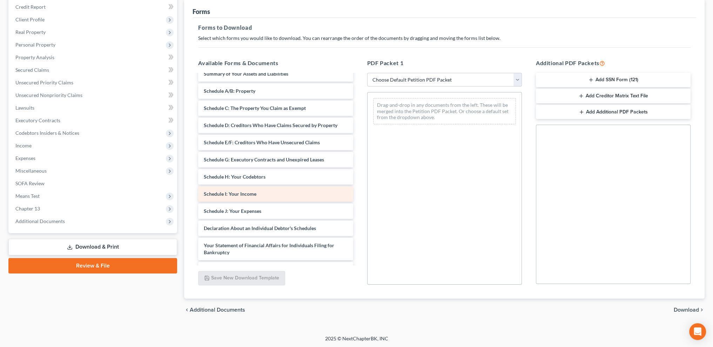
scroll to position [88, 0]
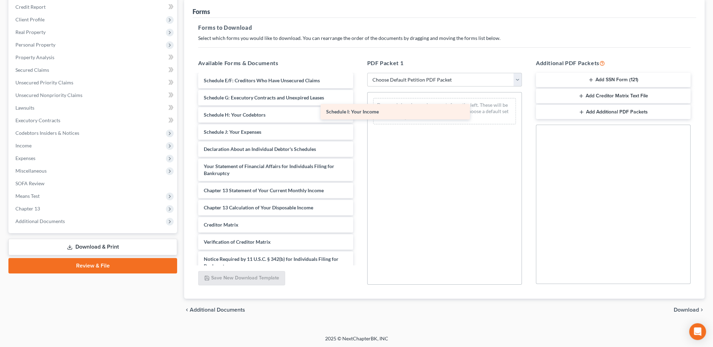
drag, startPoint x: 275, startPoint y: 131, endPoint x: 398, endPoint y: 112, distance: 123.9
click at [358, 112] on div "Schedule I: Your Income Voluntary Petition for Individuals Filing for Bankruptc…" at bounding box center [276, 139] width 166 height 304
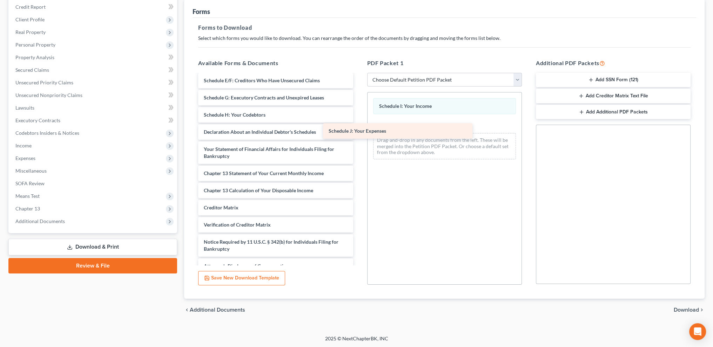
drag, startPoint x: 314, startPoint y: 133, endPoint x: 447, endPoint y: 133, distance: 133.6
click at [358, 133] on div "Schedule J: Your Expenses Voluntary Petition for Individuals Filing for Bankrup…" at bounding box center [276, 130] width 166 height 287
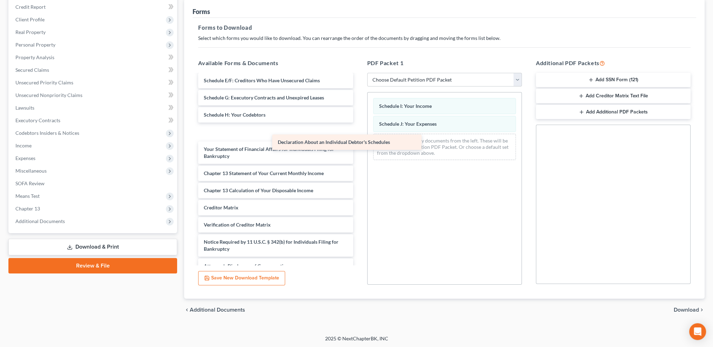
scroll to position [80, 0]
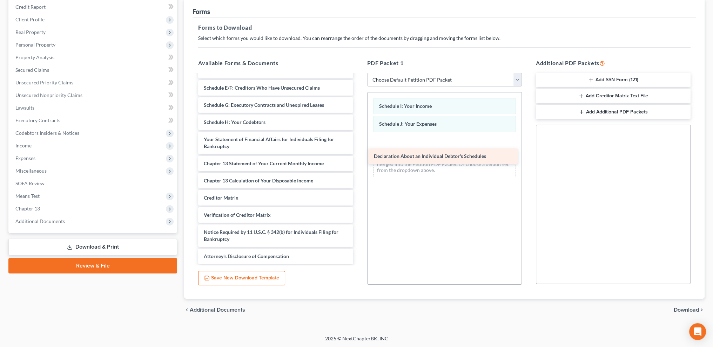
drag, startPoint x: 255, startPoint y: 136, endPoint x: 417, endPoint y: 157, distance: 162.7
click at [358, 157] on div "Declaration About an Individual Debtor's Schedules Voluntary Petition for Indiv…" at bounding box center [276, 129] width 166 height 270
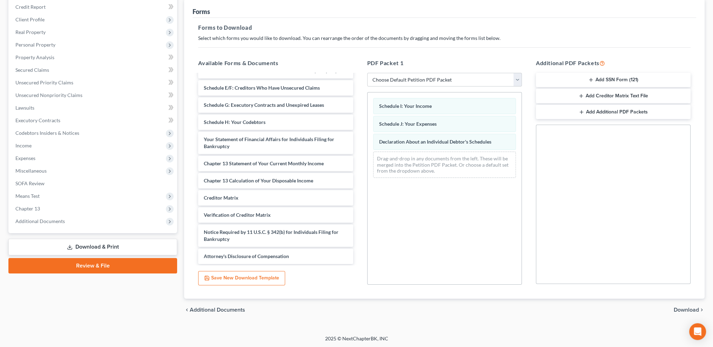
click at [684, 309] on span "Download" at bounding box center [686, 311] width 25 height 6
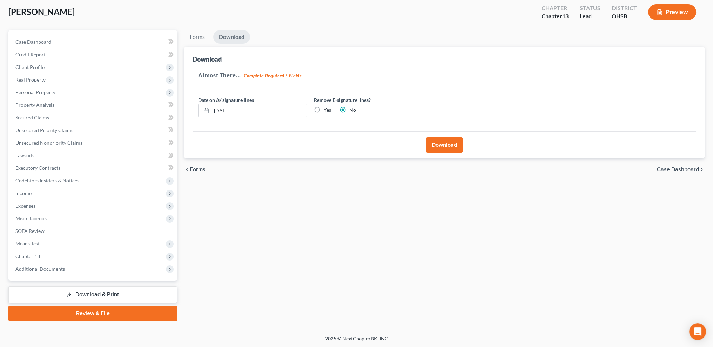
click at [438, 148] on button "Download" at bounding box center [444, 144] width 36 height 15
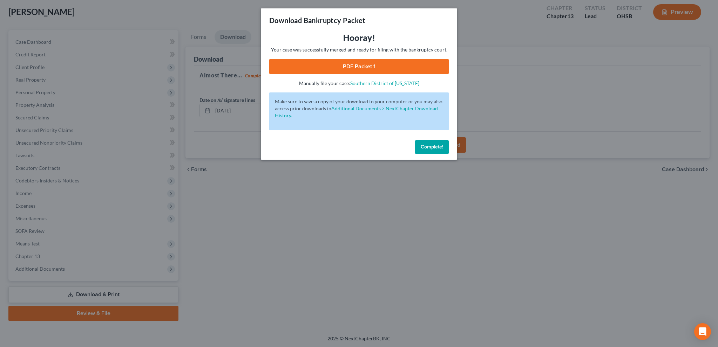
click at [360, 66] on link "PDF Packet 1" at bounding box center [359, 66] width 180 height 15
click at [438, 145] on span "Complete!" at bounding box center [432, 147] width 22 height 6
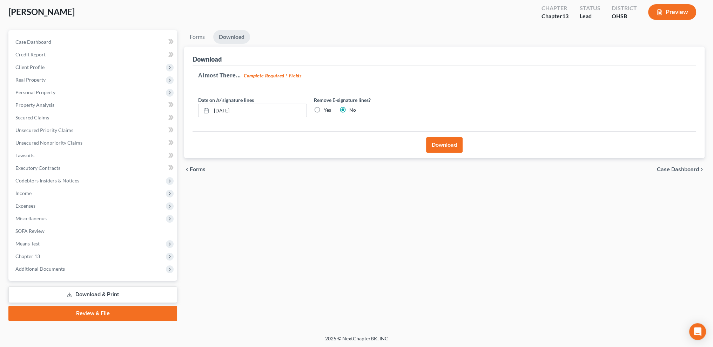
scroll to position [0, 0]
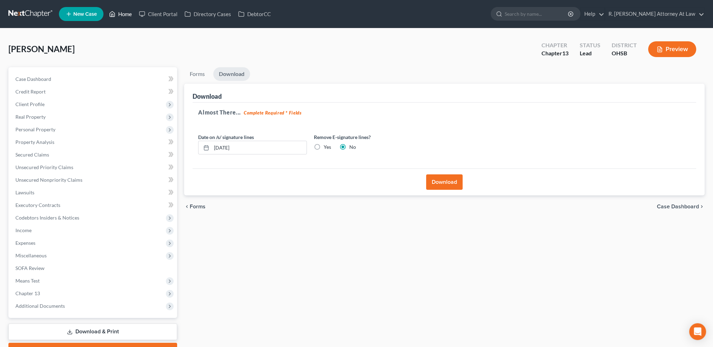
click at [126, 13] on link "Home" at bounding box center [121, 14] width 30 height 13
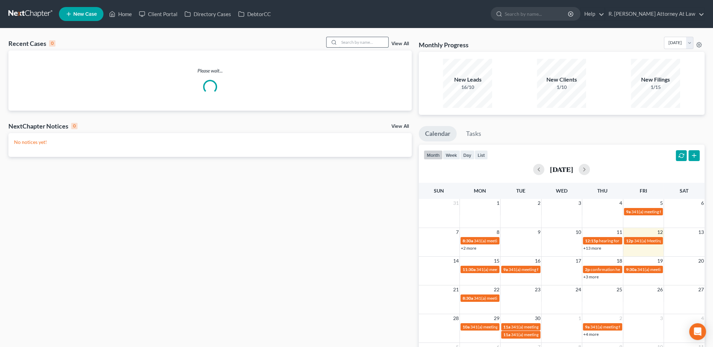
click at [350, 42] on input "search" at bounding box center [363, 42] width 49 height 10
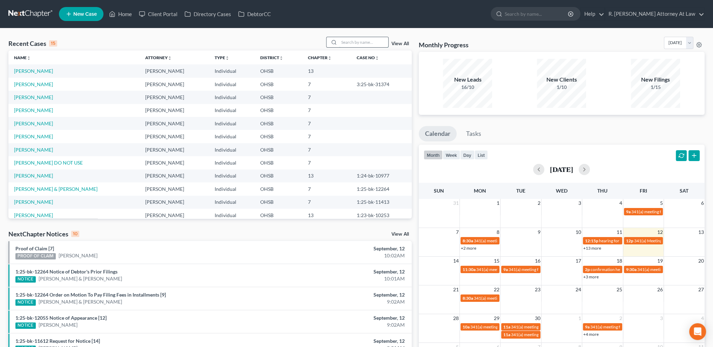
click at [362, 44] on input "search" at bounding box center [363, 42] width 49 height 10
type input "[PERSON_NAME]"
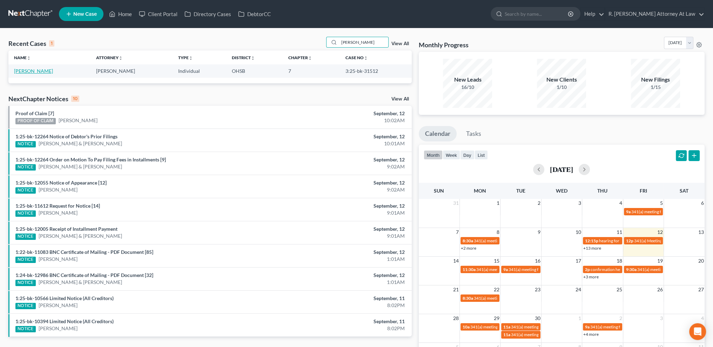
click at [25, 72] on link "[PERSON_NAME]" at bounding box center [33, 71] width 39 height 6
click at [24, 71] on link "[PERSON_NAME]" at bounding box center [33, 71] width 39 height 6
click at [20, 70] on link "[PERSON_NAME]" at bounding box center [33, 71] width 39 height 6
click at [30, 69] on link "[PERSON_NAME]" at bounding box center [33, 71] width 39 height 6
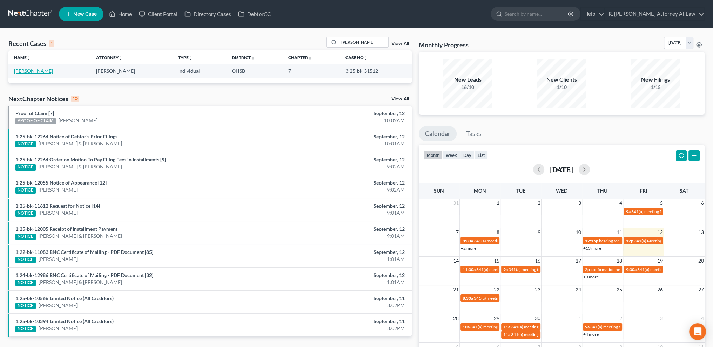
click at [19, 71] on link "[PERSON_NAME]" at bounding box center [33, 71] width 39 height 6
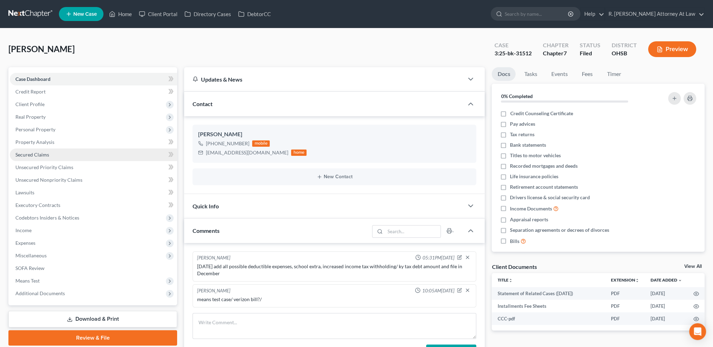
click at [38, 154] on span "Secured Claims" at bounding box center [32, 155] width 34 height 6
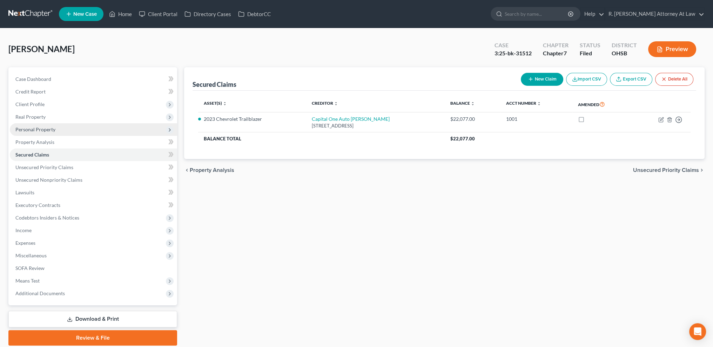
click at [47, 129] on span "Personal Property" at bounding box center [35, 130] width 40 height 6
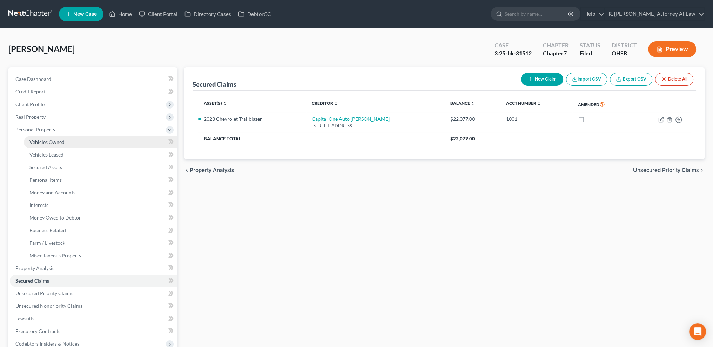
click at [51, 138] on link "Vehicles Owned" at bounding box center [100, 142] width 153 height 13
